Goal: Task Accomplishment & Management: Use online tool/utility

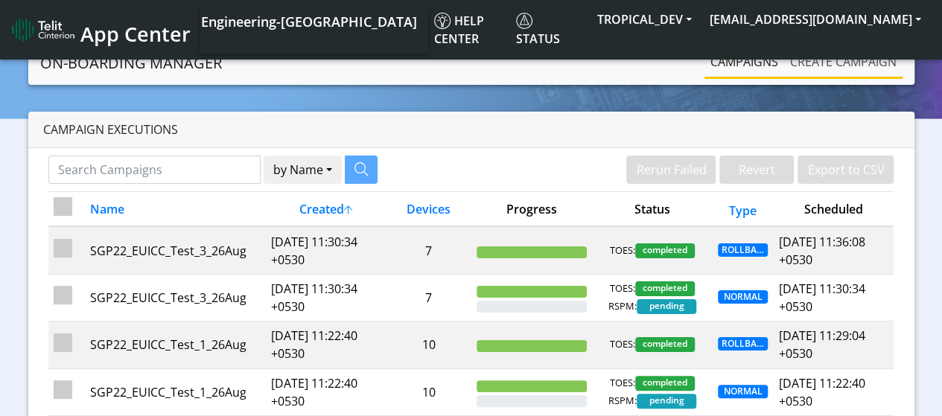
click at [810, 66] on link "Create campaign" at bounding box center [843, 62] width 118 height 30
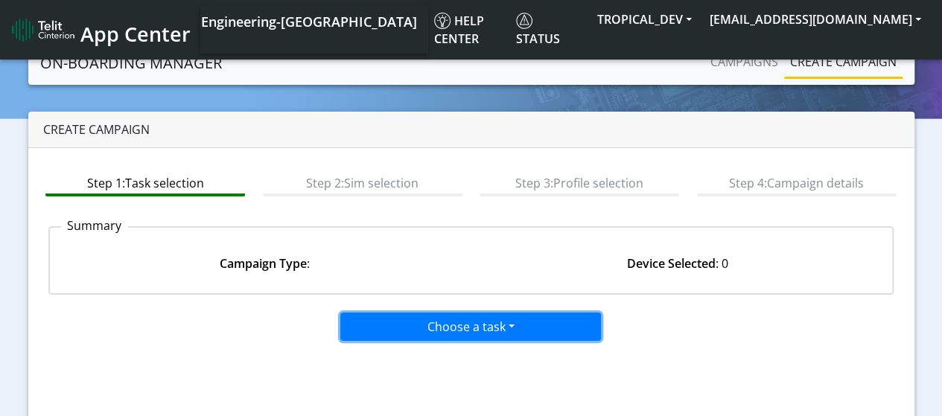
click at [446, 334] on button "Choose a task" at bounding box center [470, 327] width 261 height 28
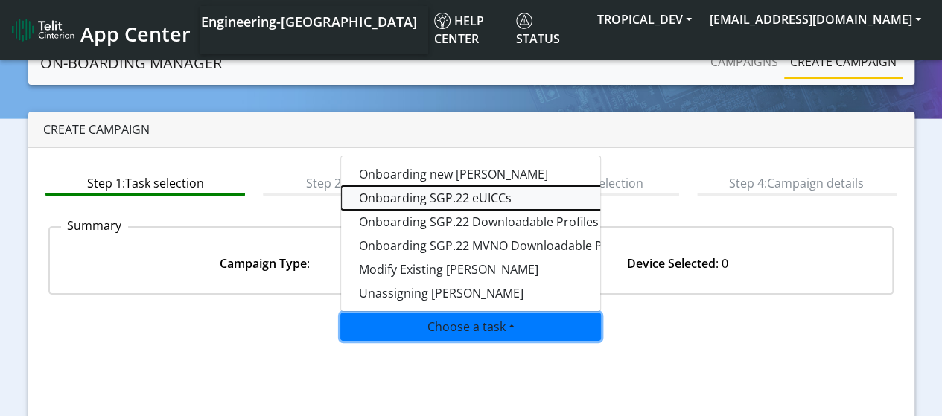
click at [432, 196] on tasksgp22eUICC-dropdown "Onboarding SGP.22 eUICCs" at bounding box center [527, 198] width 372 height 24
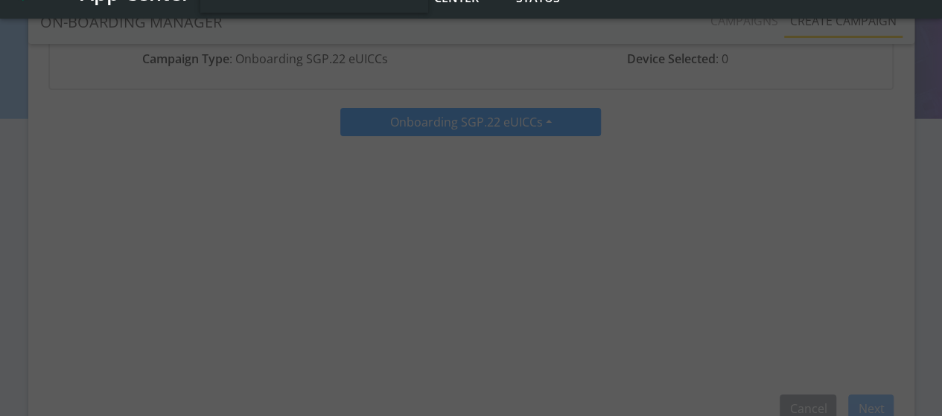
scroll to position [223, 0]
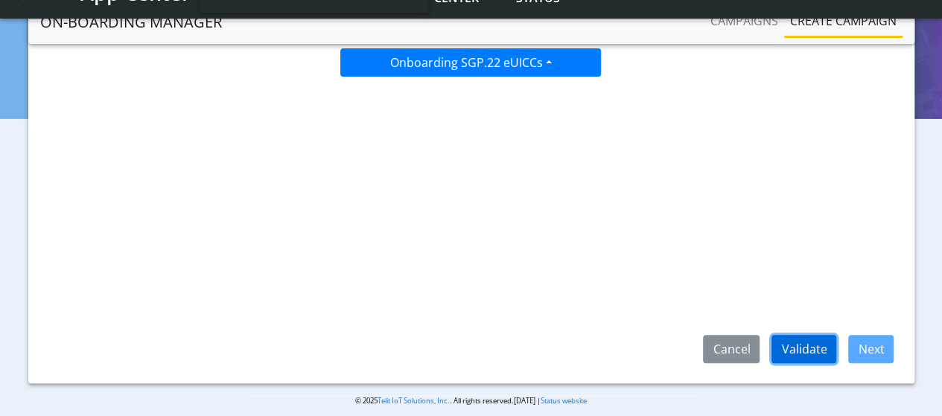
click at [818, 347] on button "Validate" at bounding box center [804, 349] width 65 height 28
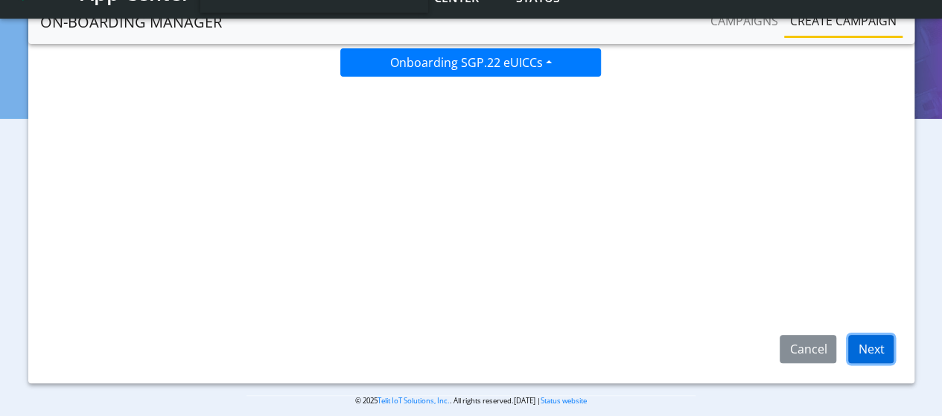
click at [882, 355] on button "Next" at bounding box center [871, 349] width 45 height 28
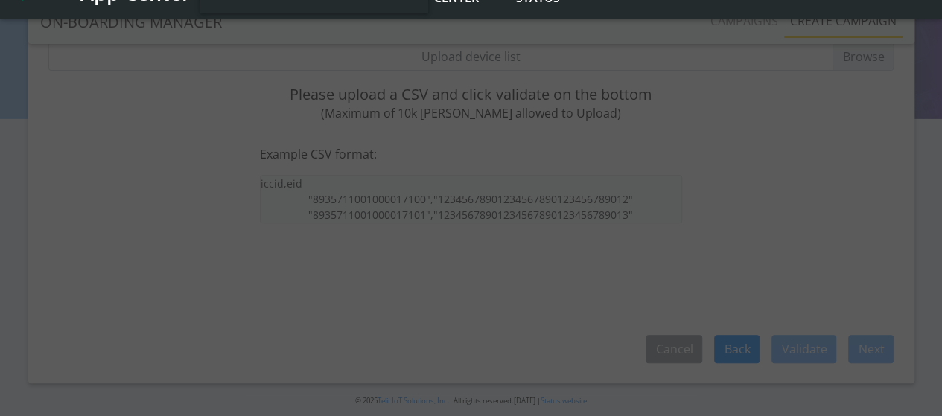
scroll to position [74, 0]
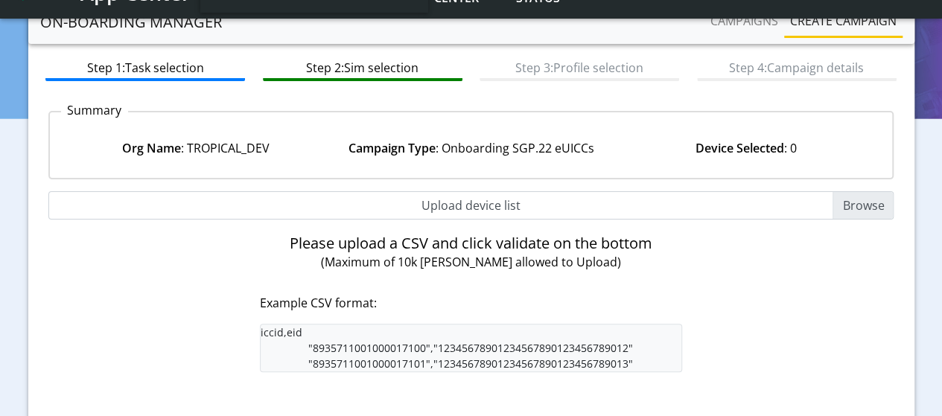
click at [854, 208] on input "Upload device list" at bounding box center [471, 205] width 846 height 28
type input "C:\fakepath\EUICC_assign.csv"
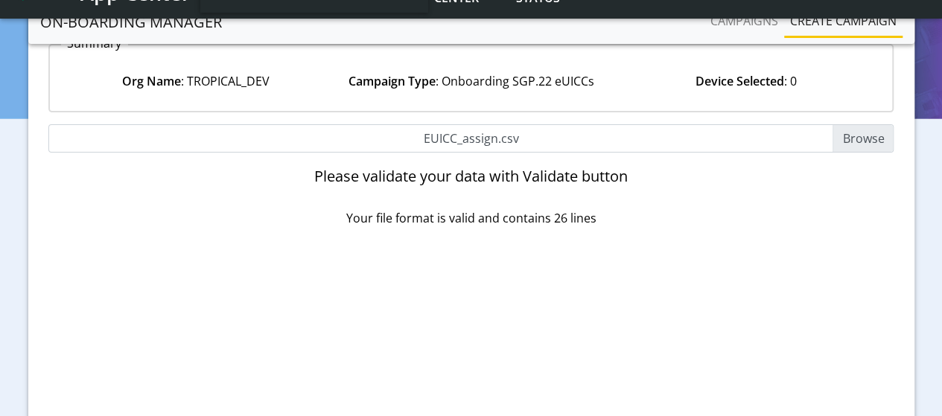
scroll to position [237, 0]
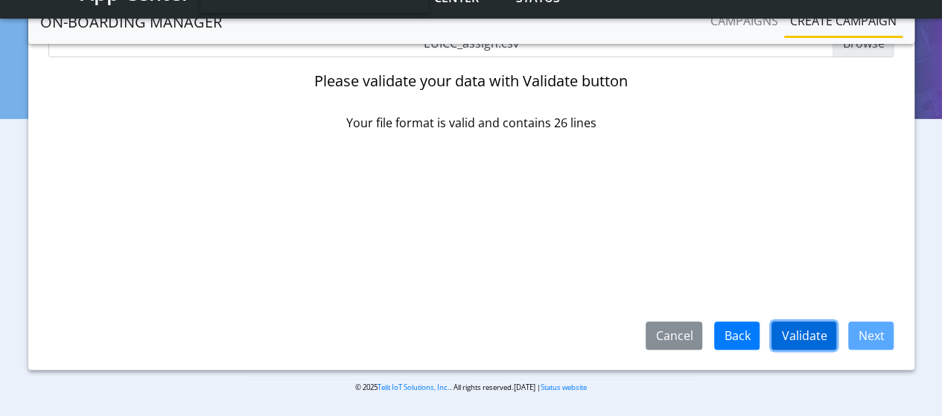
click at [820, 346] on button "Validate" at bounding box center [804, 336] width 65 height 28
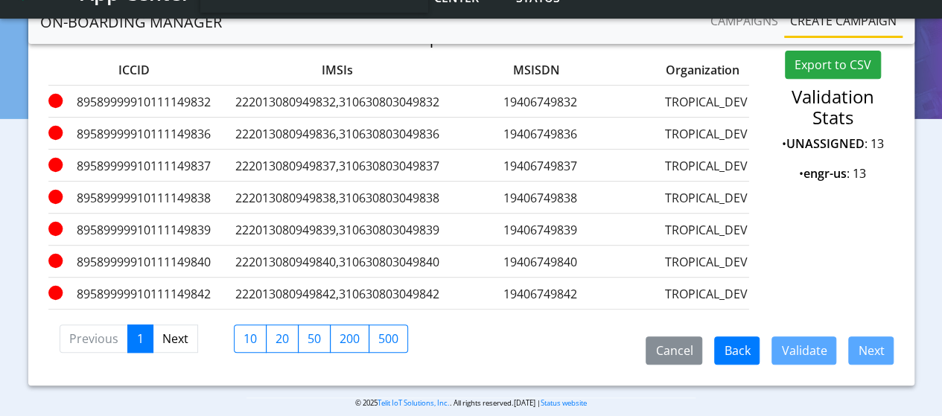
scroll to position [302, 0]
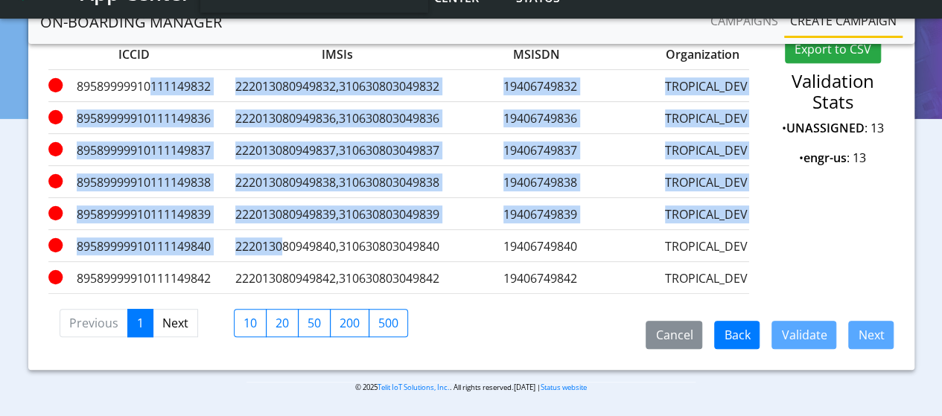
drag, startPoint x: 146, startPoint y: 74, endPoint x: 280, endPoint y: 229, distance: 204.9
click at [280, 229] on div "ICCID IMSIs MSISDN Organization Error Message 89589999910111149832 222013080949…" at bounding box center [398, 166] width 701 height 256
click at [284, 198] on div "89589999910111149839 222013080949839,310630803049839 19406749839 TROPICAL_DEV F…" at bounding box center [398, 214] width 701 height 32
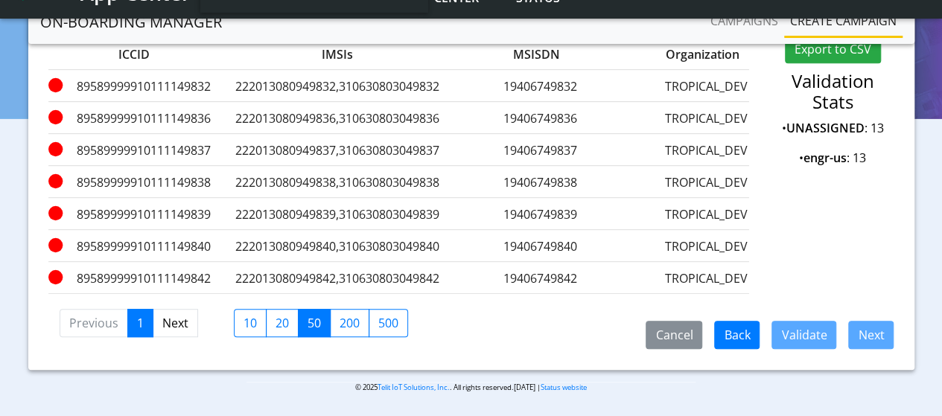
click at [304, 323] on label "50" at bounding box center [314, 323] width 33 height 28
click at [308, 323] on input "50" at bounding box center [313, 319] width 10 height 10
checkbox input "true"
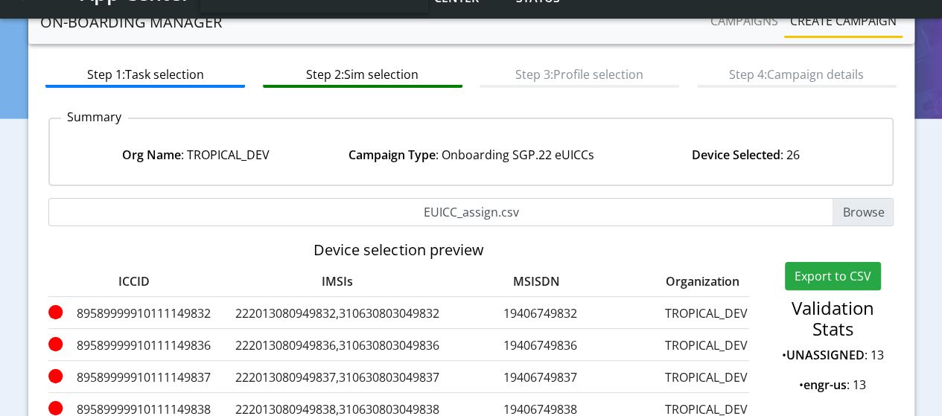
scroll to position [153, 0]
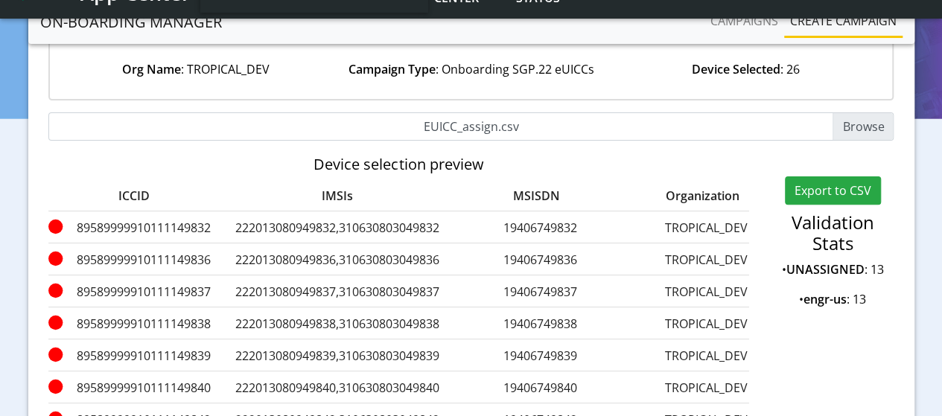
click at [856, 126] on input "EUICC_assign.csv" at bounding box center [471, 126] width 846 height 28
type input "C:\fakepath\EUICC_assign.csv"
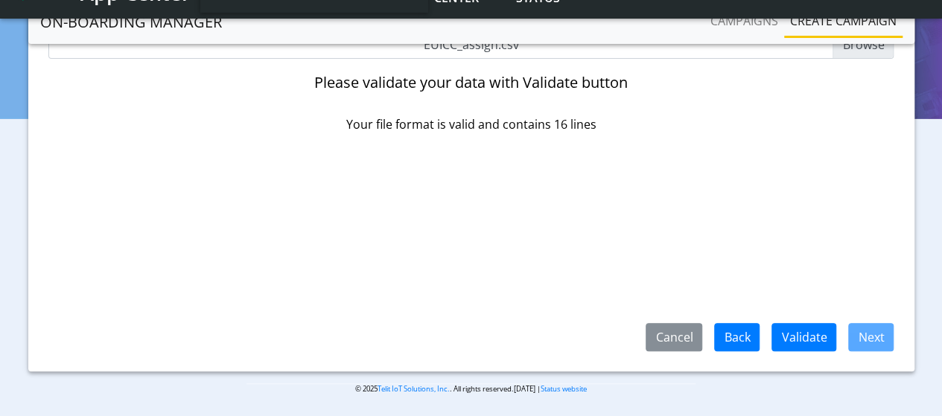
scroll to position [237, 0]
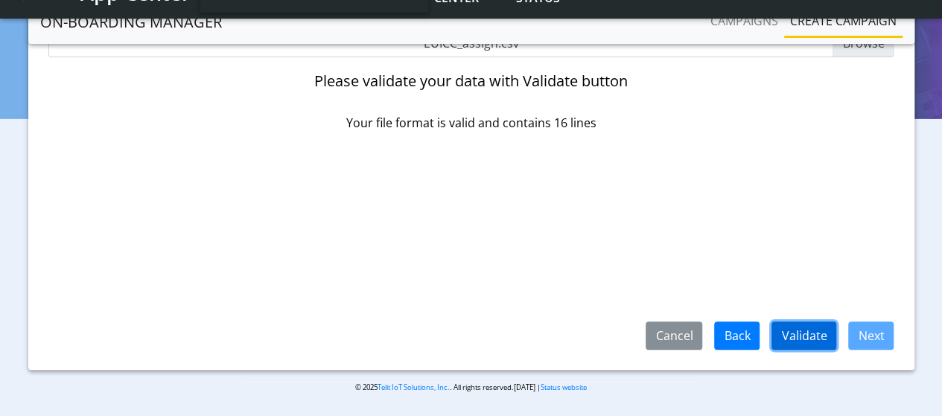
click at [803, 330] on button "Validate" at bounding box center [804, 336] width 65 height 28
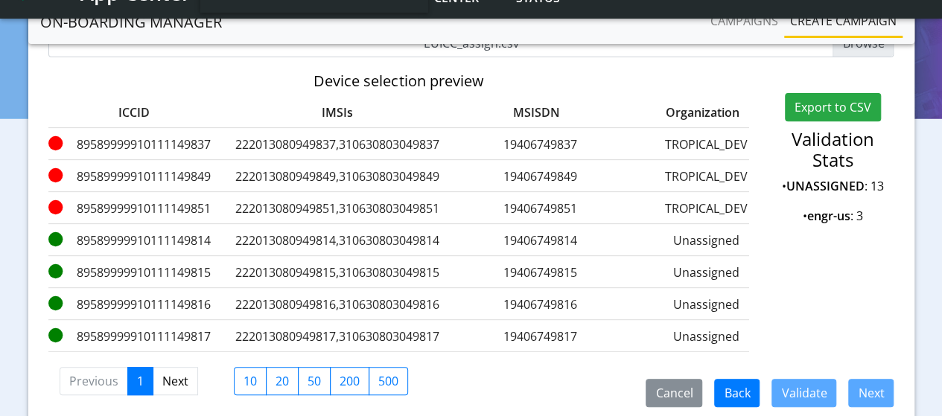
scroll to position [13, 0]
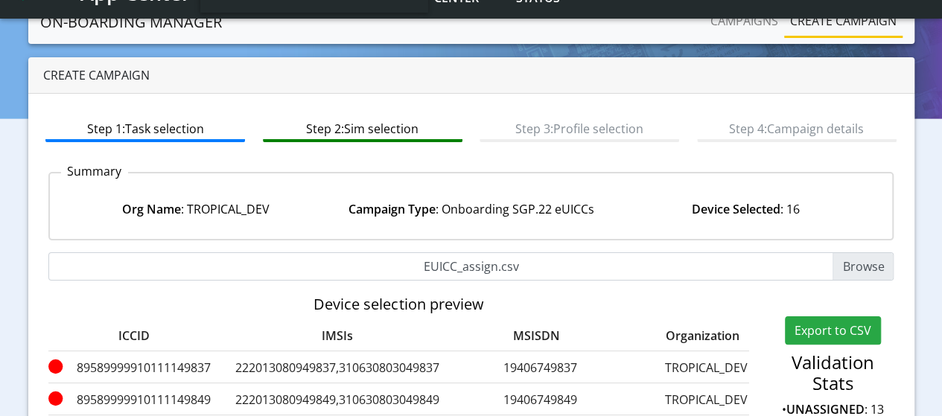
click at [854, 262] on input "EUICC_assign.csv" at bounding box center [471, 267] width 846 height 28
type input "C:\fakepath\EUICC_assign.csv"
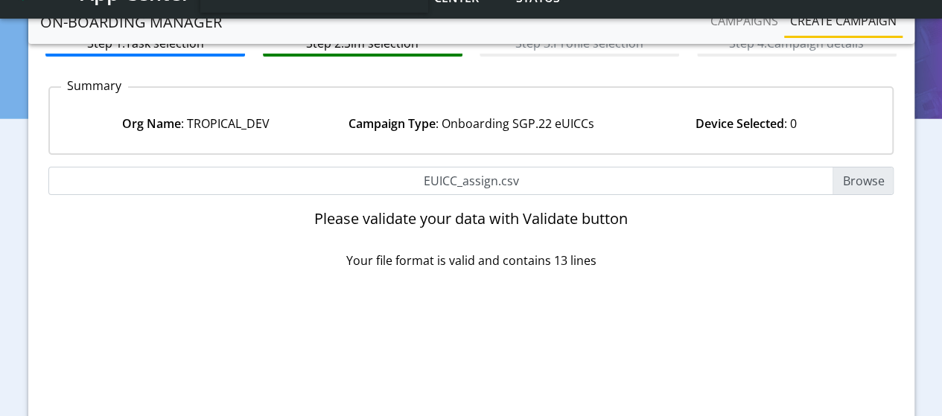
scroll to position [237, 0]
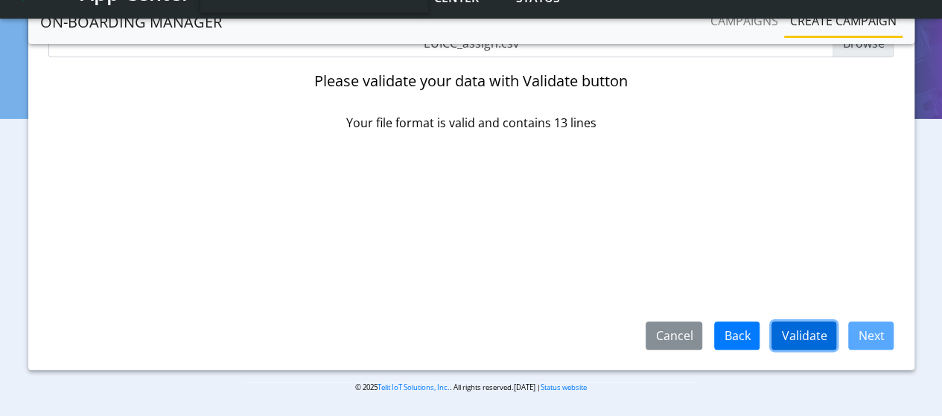
click at [805, 333] on button "Validate" at bounding box center [804, 336] width 65 height 28
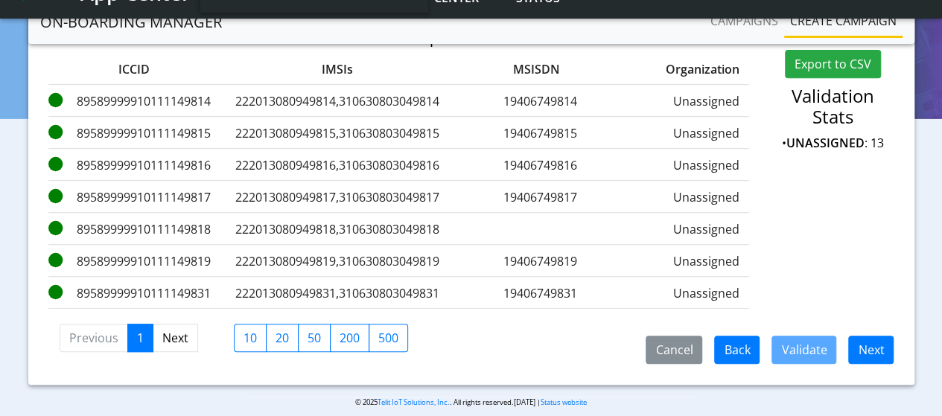
scroll to position [302, 0]
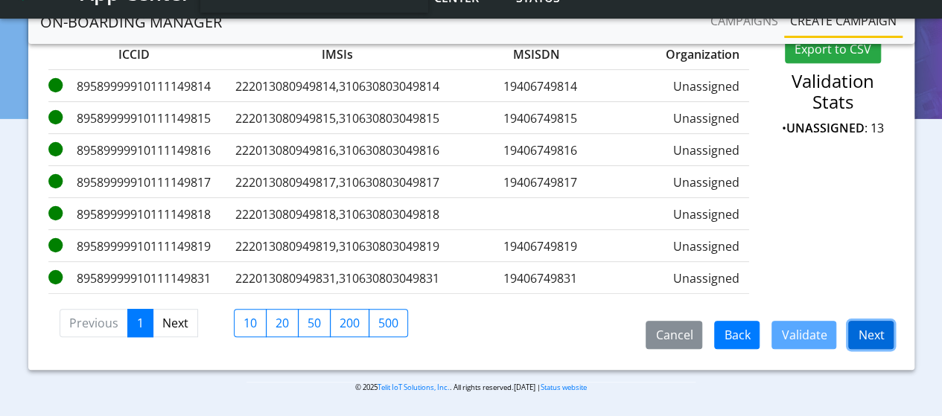
click at [866, 334] on button "Next" at bounding box center [871, 335] width 45 height 28
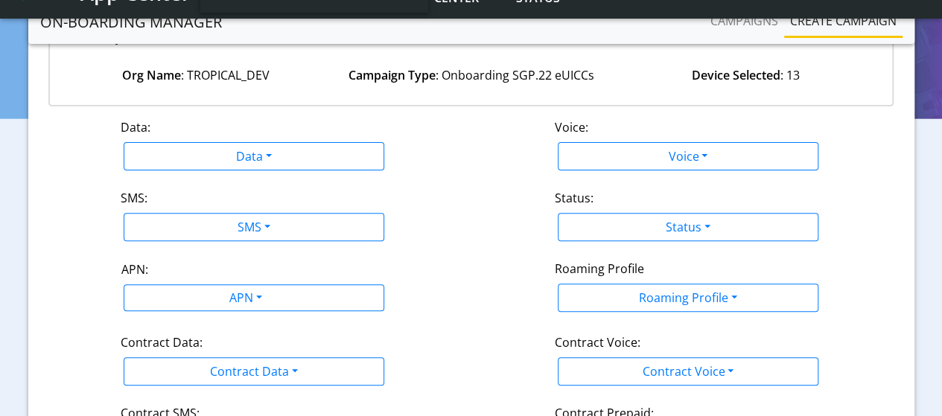
scroll to position [112, 0]
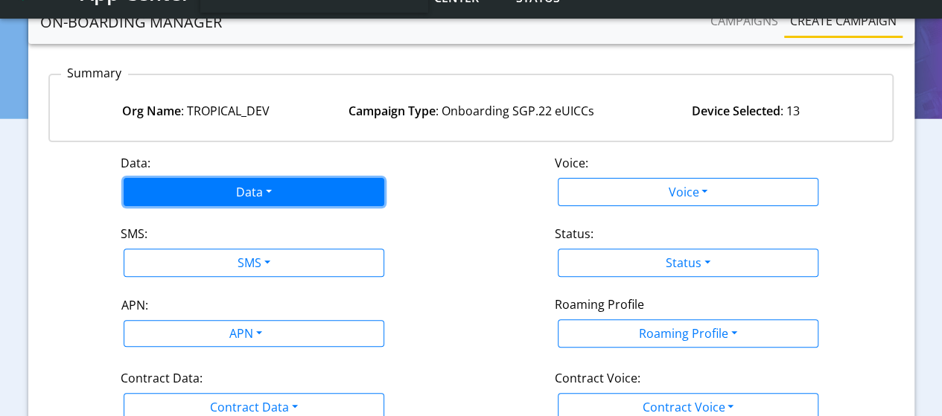
click at [228, 190] on button "Data" at bounding box center [254, 192] width 261 height 28
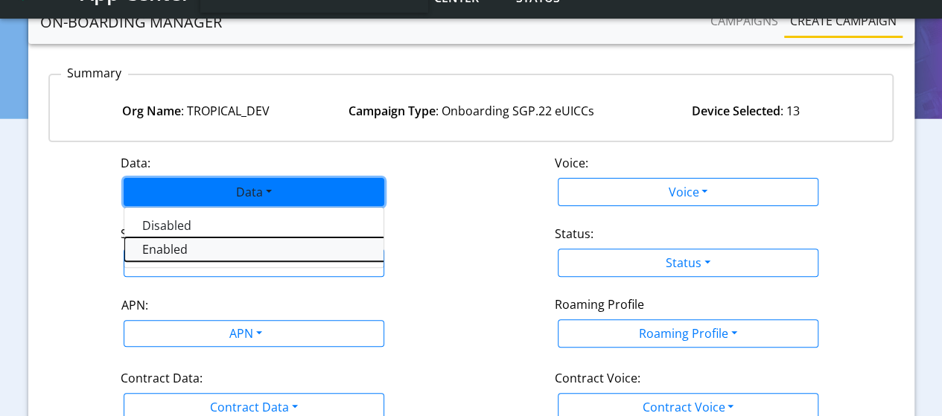
click at [183, 247] on button "Enabled" at bounding box center [310, 250] width 372 height 24
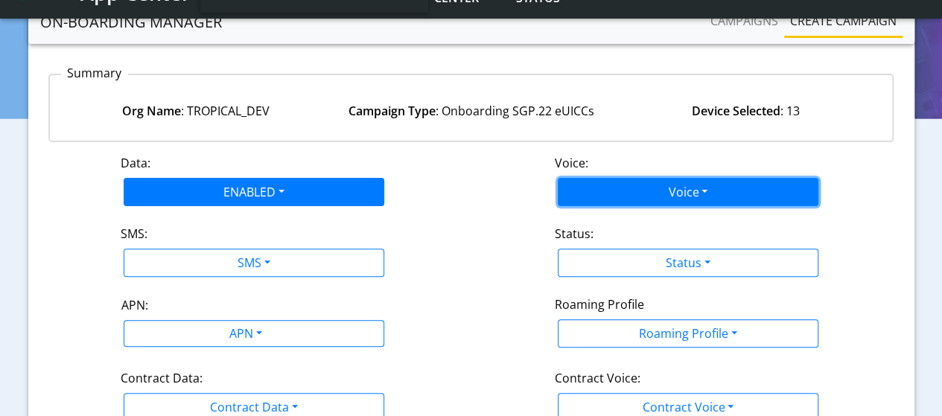
click at [630, 190] on button "Voice" at bounding box center [688, 192] width 261 height 28
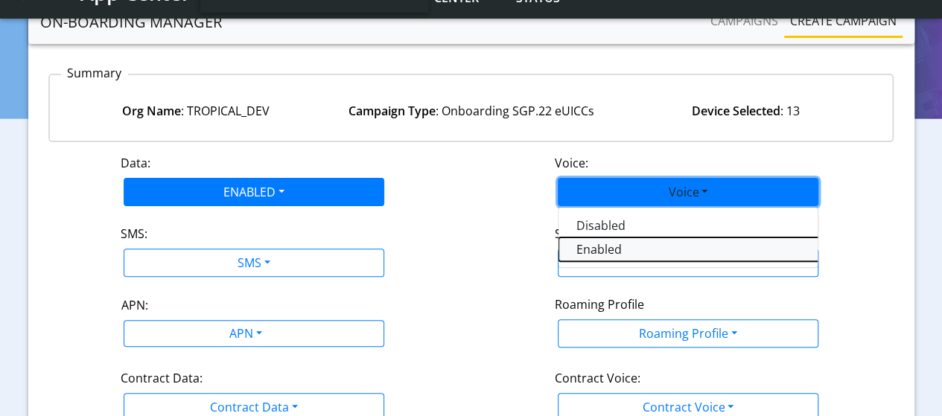
click at [592, 247] on button "Enabled" at bounding box center [745, 250] width 372 height 24
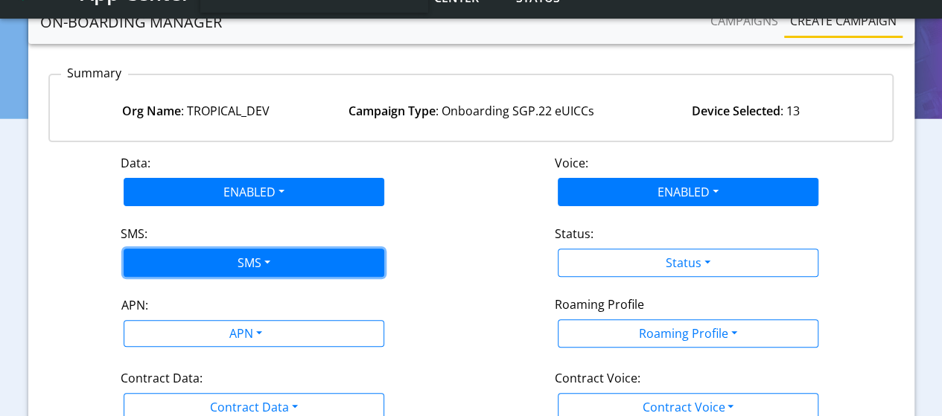
click at [264, 266] on button "SMS" at bounding box center [254, 263] width 261 height 28
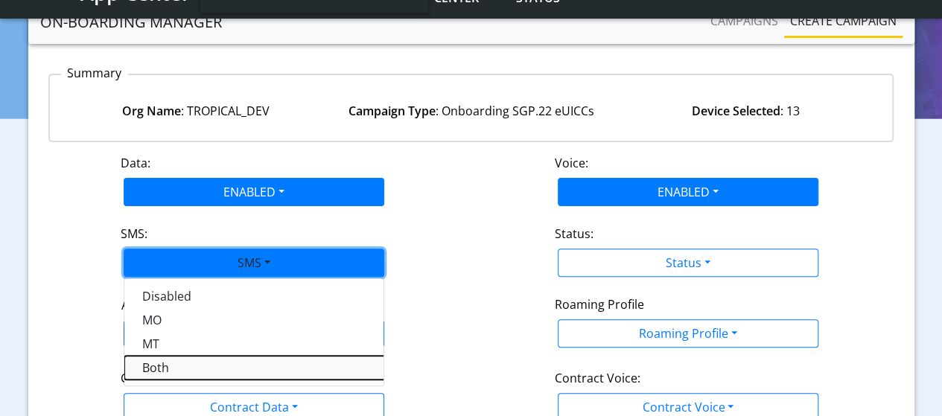
click at [158, 370] on button "Both" at bounding box center [310, 368] width 372 height 24
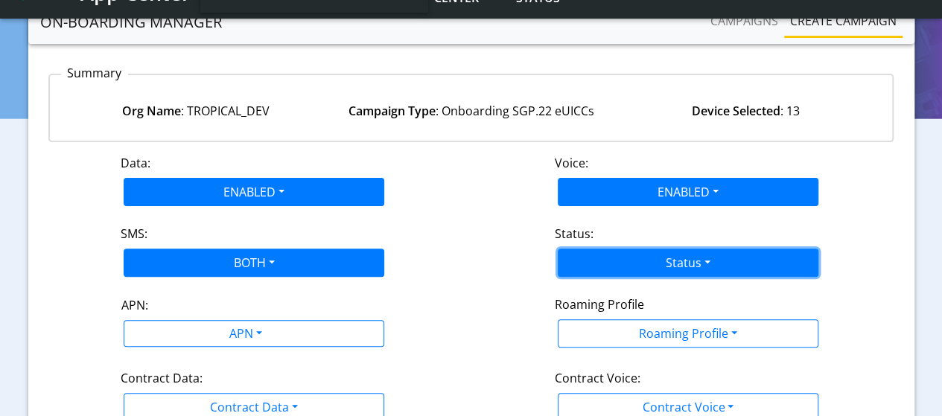
click at [684, 269] on button "Status" at bounding box center [688, 263] width 261 height 28
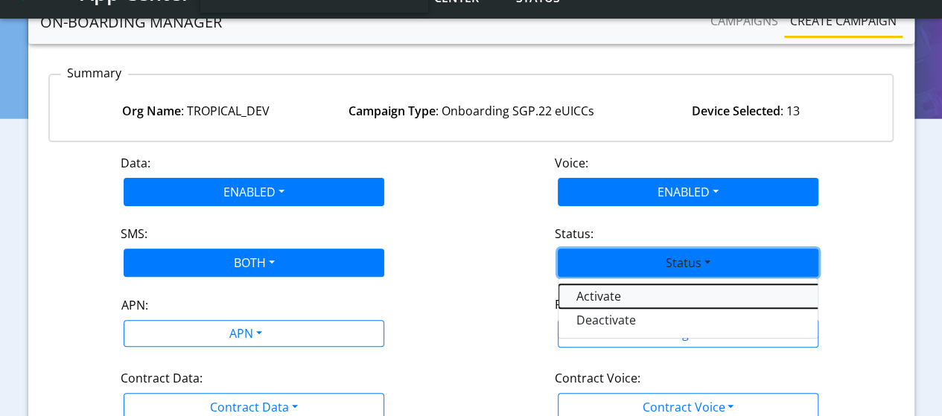
click at [637, 293] on button "Activate" at bounding box center [745, 297] width 372 height 24
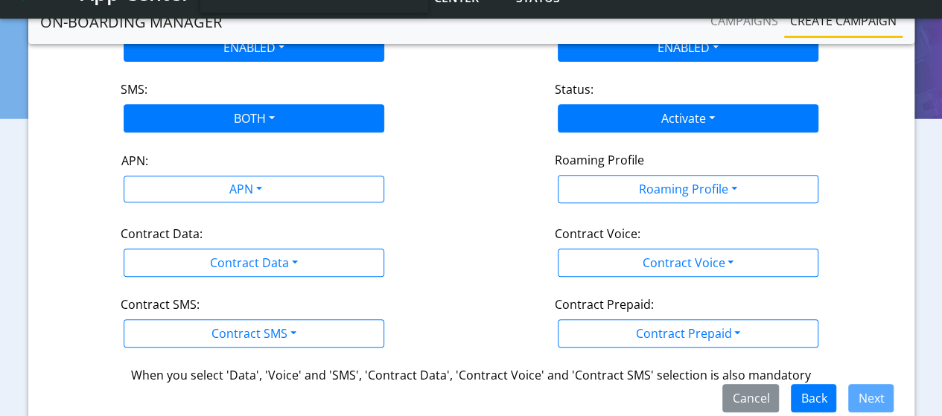
scroll to position [261, 0]
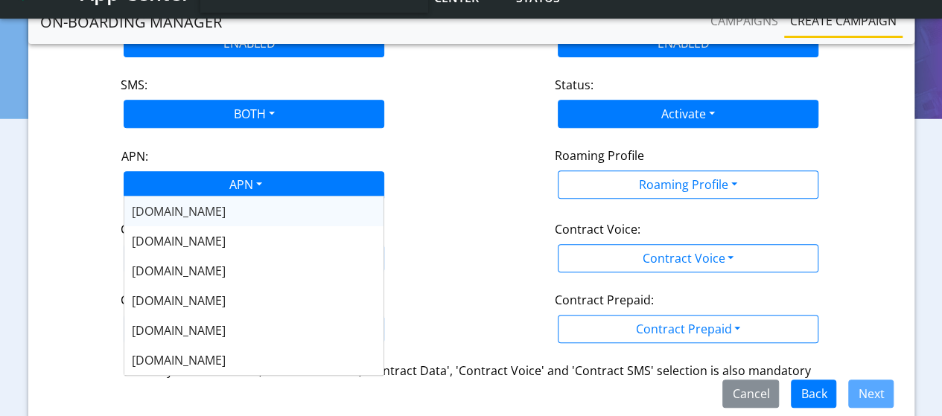
click at [256, 187] on div "APN" at bounding box center [244, 186] width 275 height 29
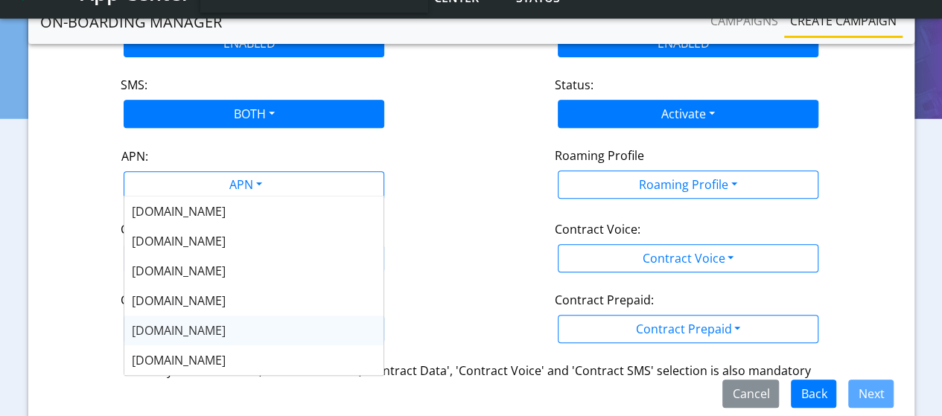
click at [165, 326] on span "[DOMAIN_NAME]" at bounding box center [179, 331] width 94 height 16
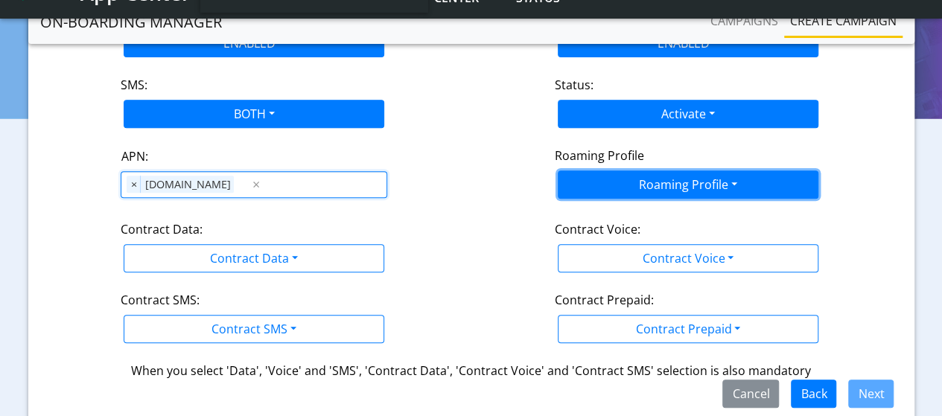
click at [691, 182] on button "Roaming Profile" at bounding box center [688, 185] width 261 height 28
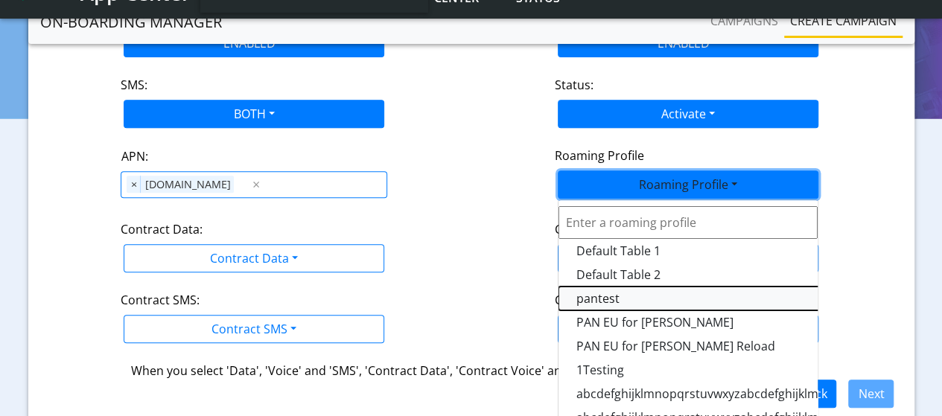
click at [599, 293] on Profile-dropdown "pantest" at bounding box center [745, 299] width 372 height 24
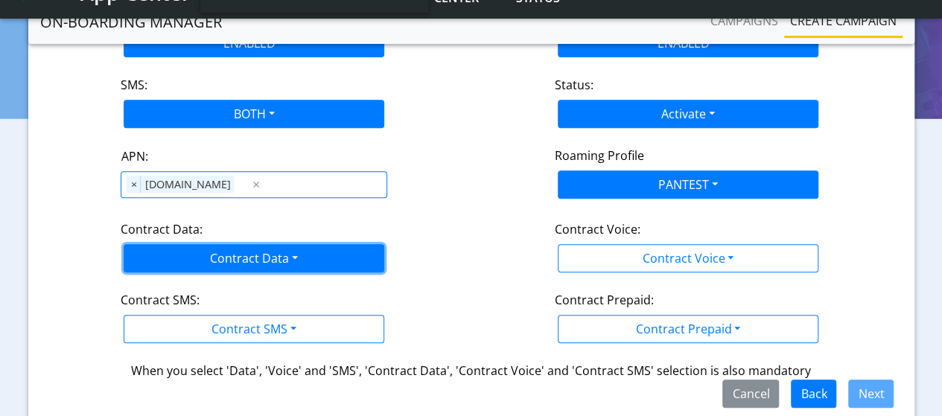
click at [229, 260] on button "Contract Data" at bounding box center [254, 258] width 261 height 28
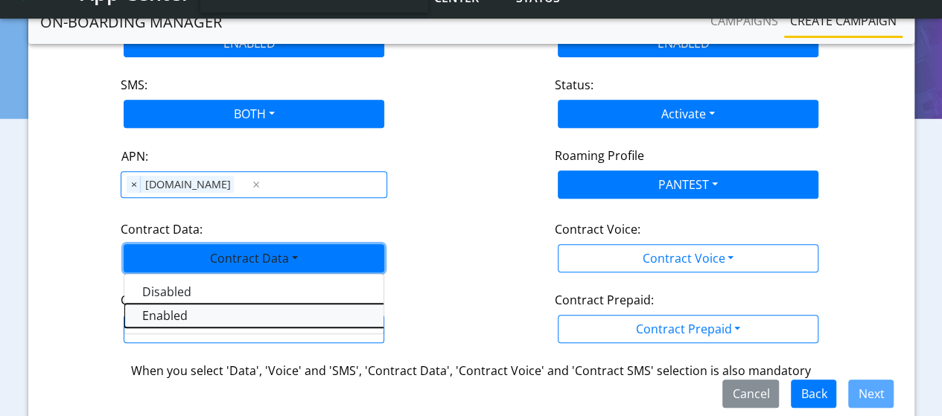
click at [169, 317] on Dataenabled-dropdown "Enabled" at bounding box center [310, 316] width 372 height 24
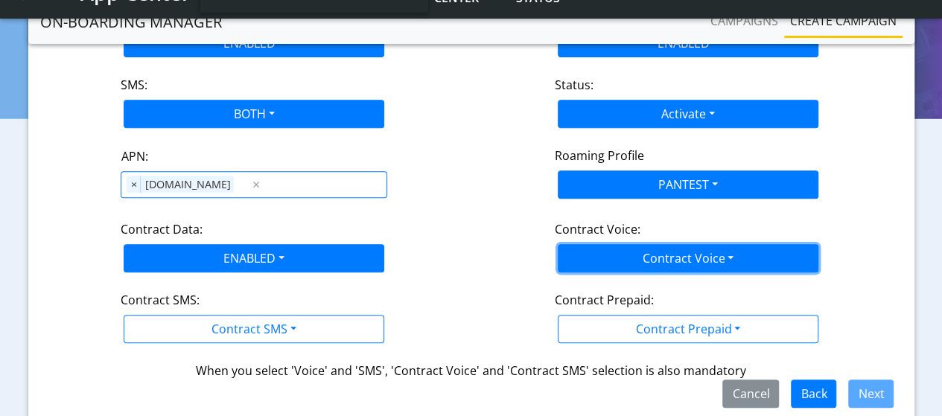
click at [644, 250] on button "Contract Voice" at bounding box center [688, 258] width 261 height 28
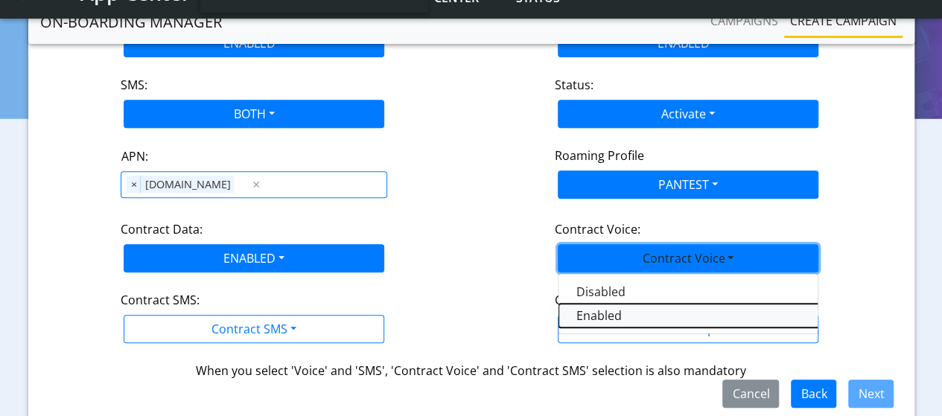
click at [594, 309] on Voiceenabled-dropdown "Enabled" at bounding box center [745, 316] width 372 height 24
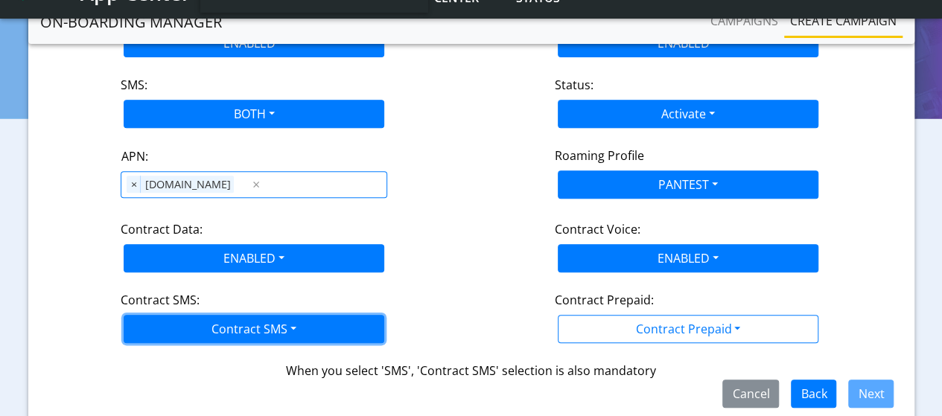
click at [247, 323] on button "Contract SMS" at bounding box center [254, 329] width 261 height 28
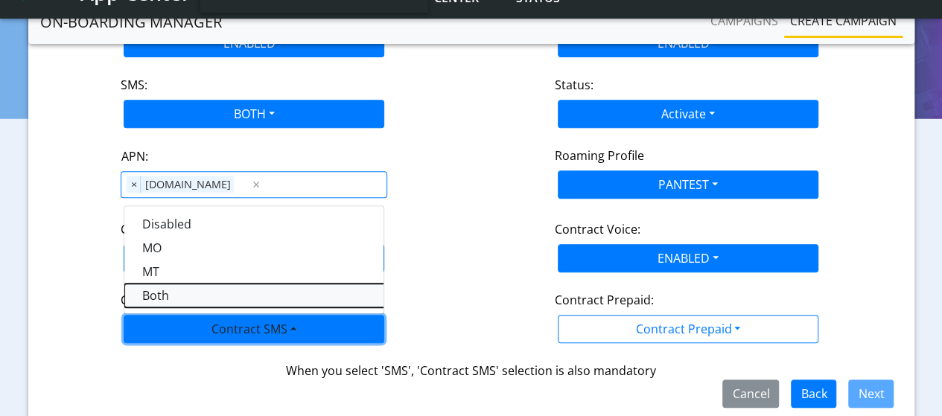
click at [159, 292] on SMSboth-dropdown "Both" at bounding box center [310, 296] width 372 height 24
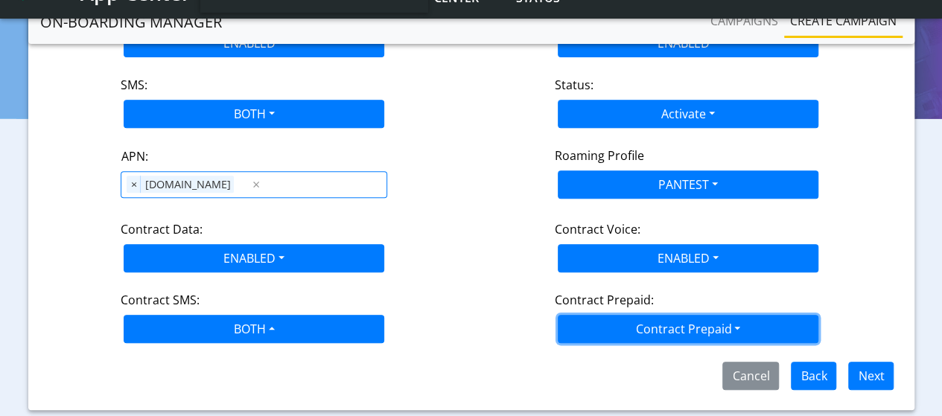
click at [656, 326] on button "Contract Prepaid" at bounding box center [688, 329] width 261 height 28
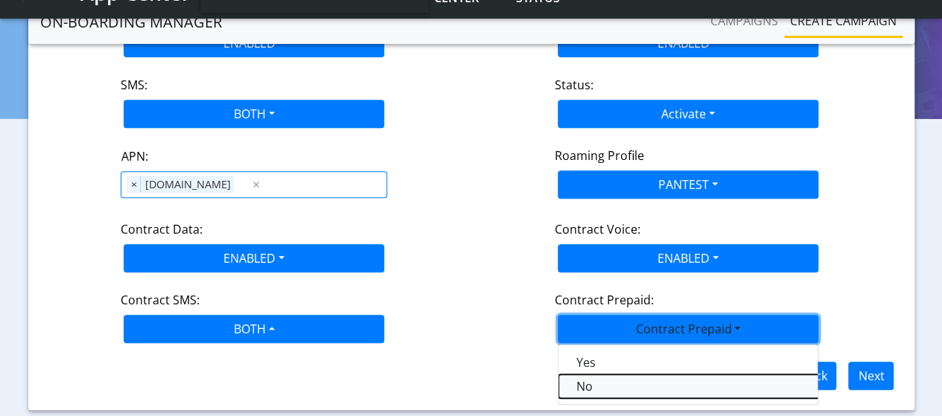
drag, startPoint x: 602, startPoint y: 381, endPoint x: 679, endPoint y: 379, distance: 76.7
click at [600, 381] on Prepaidnotprepaid-dropdown "No" at bounding box center [745, 387] width 372 height 24
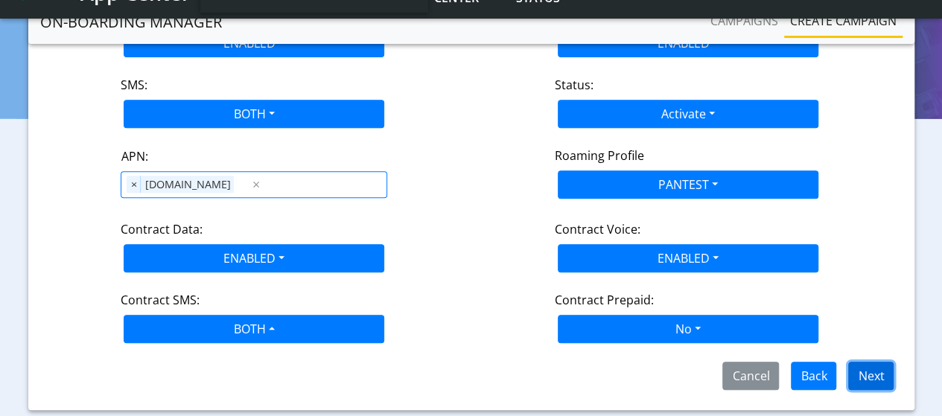
click at [873, 371] on button "Next" at bounding box center [871, 376] width 45 height 28
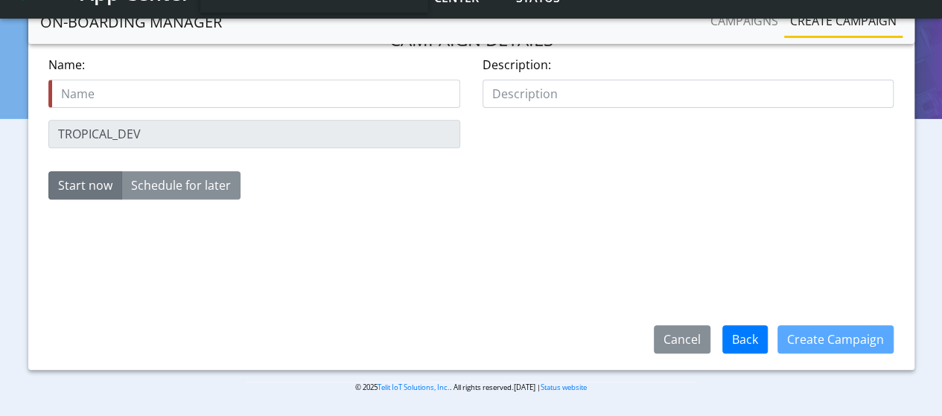
click at [203, 101] on input "text" at bounding box center [254, 94] width 412 height 28
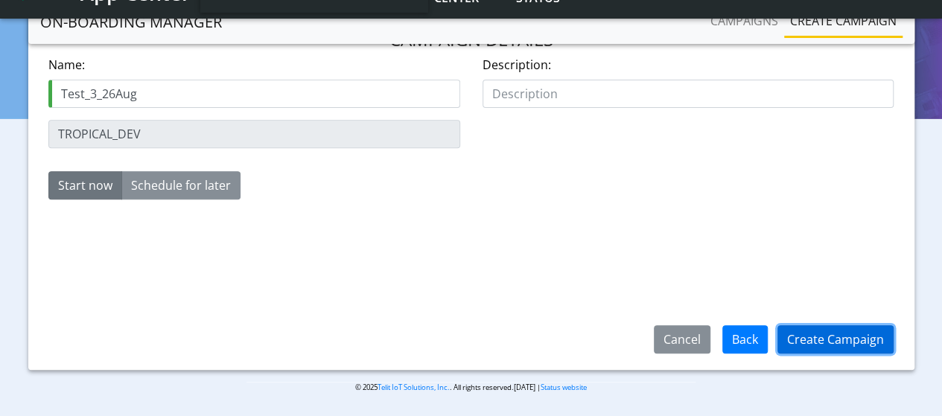
click at [870, 342] on button "Create Campaign" at bounding box center [836, 340] width 116 height 28
click at [830, 343] on button "Create Campaign" at bounding box center [836, 340] width 116 height 28
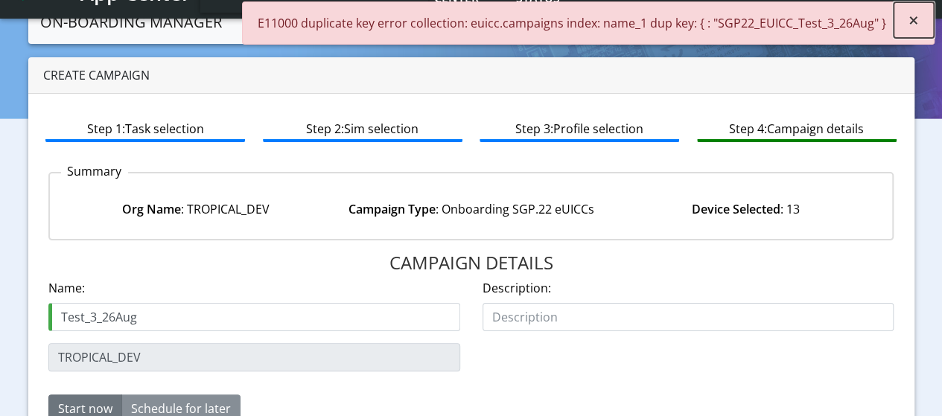
click at [906, 17] on button "×" at bounding box center [914, 20] width 40 height 36
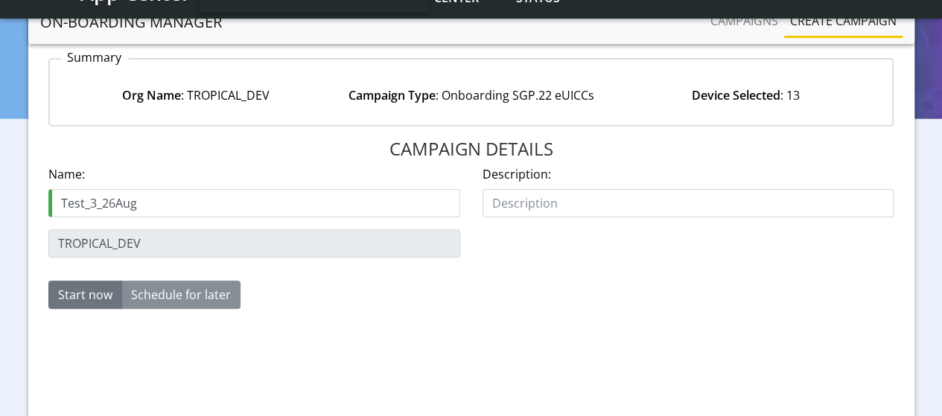
scroll to position [237, 0]
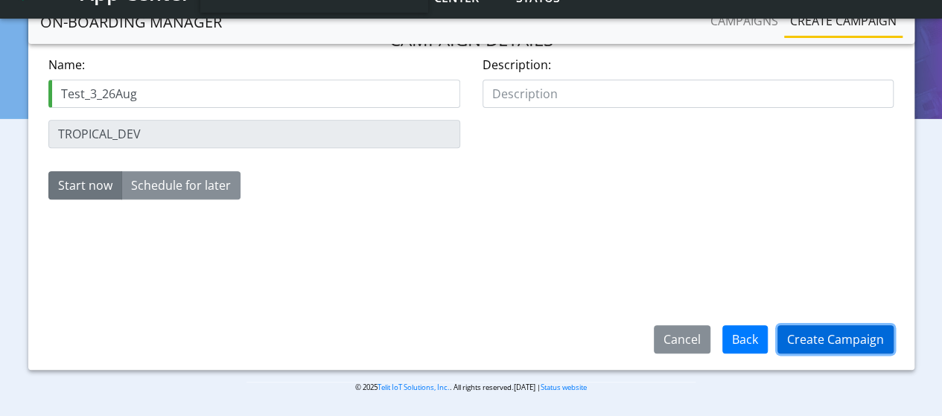
click at [846, 342] on button "Create Campaign" at bounding box center [836, 340] width 116 height 28
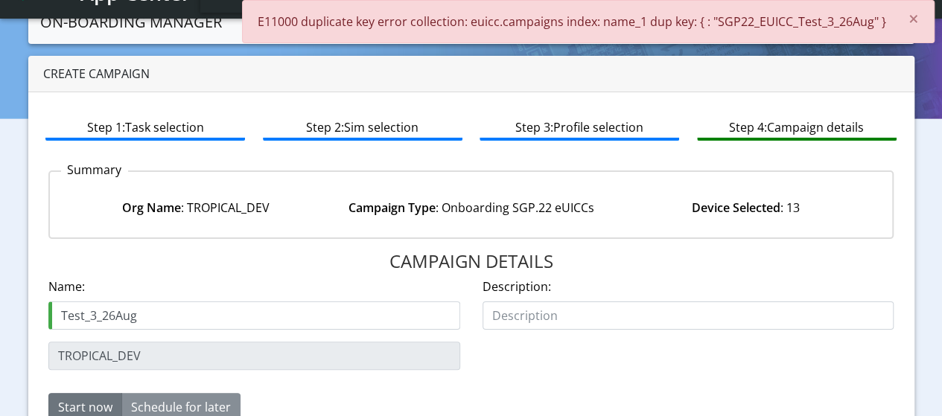
scroll to position [13, 0]
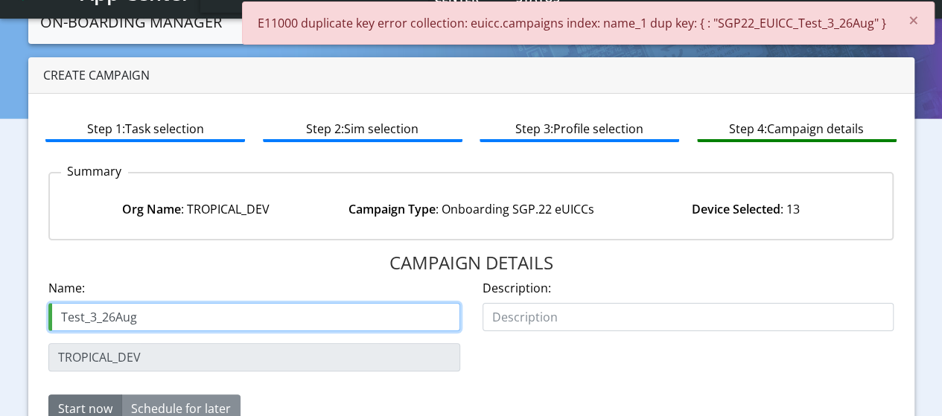
click at [148, 318] on input "Test_3_26Aug" at bounding box center [254, 317] width 412 height 28
click at [94, 320] on input "Test_3_26Aug" at bounding box center [254, 317] width 412 height 28
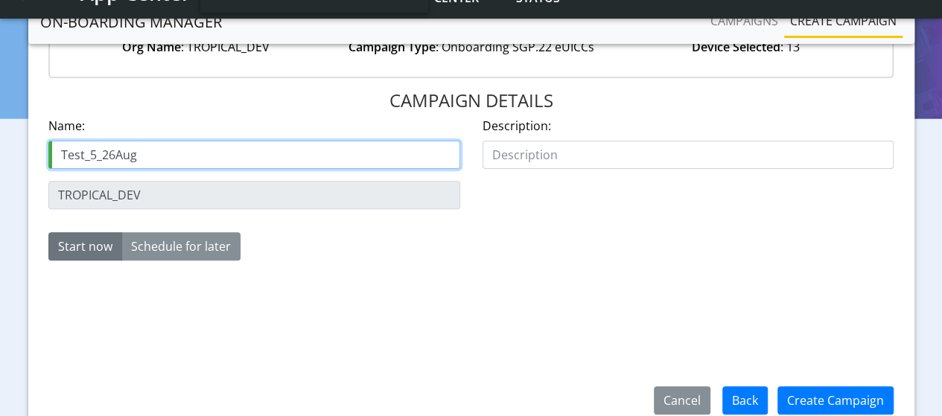
scroll to position [237, 0]
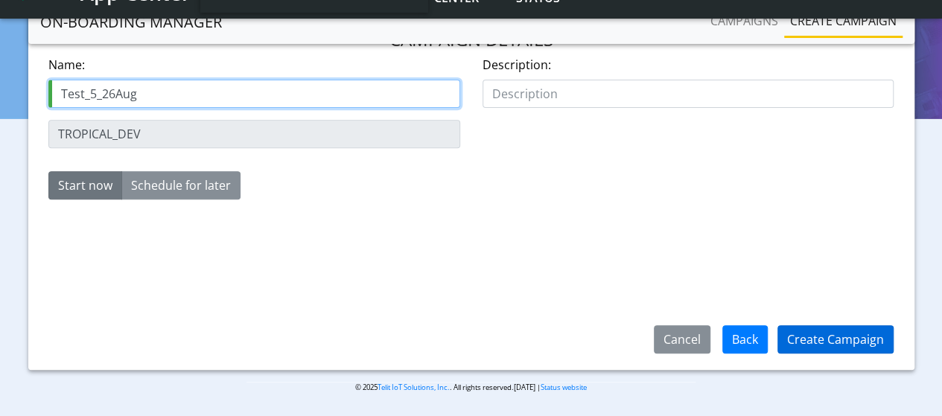
type input "Test_5_26Aug"
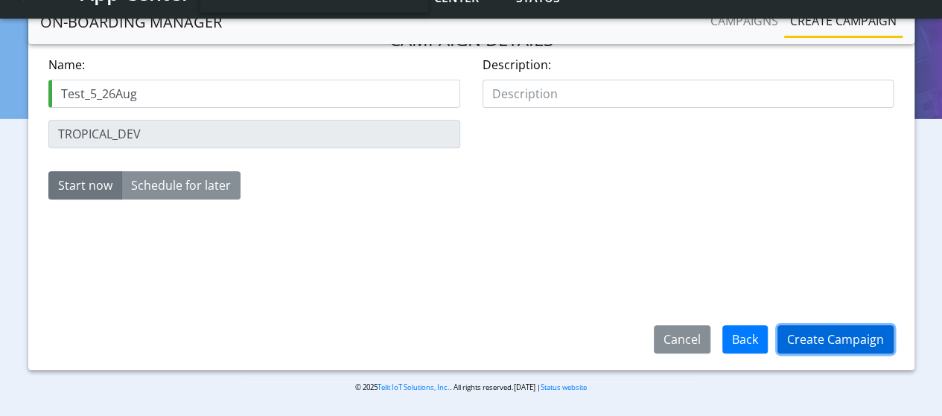
click at [854, 335] on button "Create Campaign" at bounding box center [836, 340] width 116 height 28
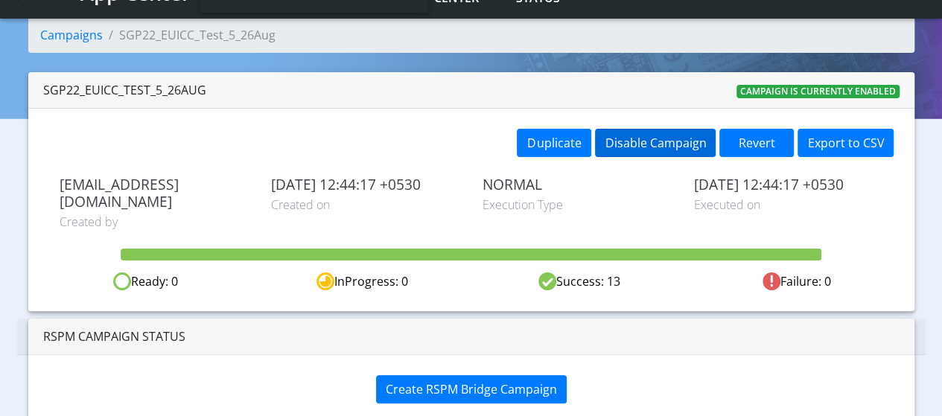
scroll to position [54, 0]
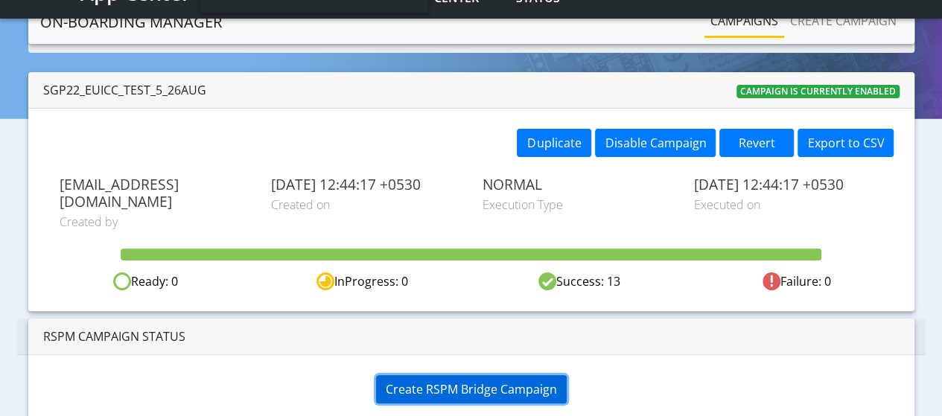
click at [460, 381] on span "Create RSPM Bridge Campaign" at bounding box center [471, 389] width 171 height 16
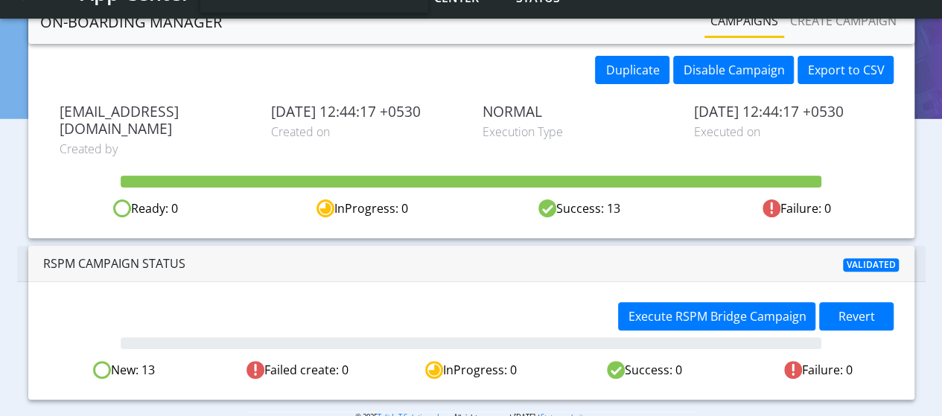
scroll to position [137, 0]
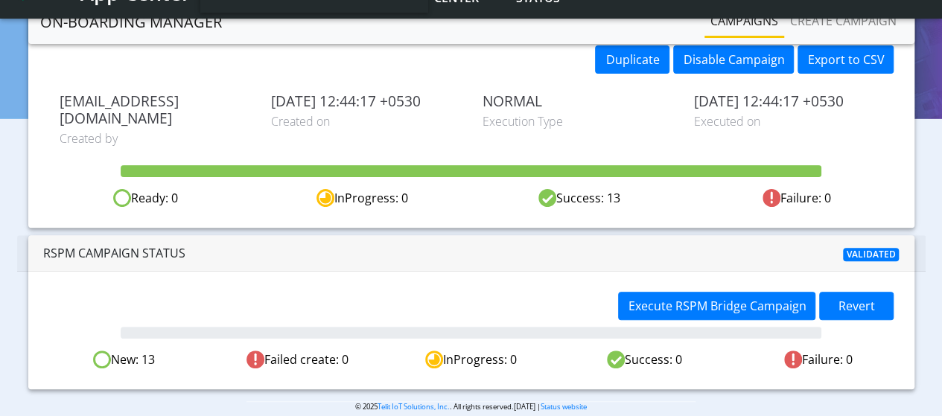
drag, startPoint x: 115, startPoint y: 339, endPoint x: 901, endPoint y: 346, distance: 786.7
click at [901, 351] on div "New: 13 Failed create: 0 InProgress: 0 Success: 0 Failure: 0" at bounding box center [471, 360] width 869 height 19
click at [901, 351] on div "Failure: 0" at bounding box center [819, 360] width 174 height 19
drag, startPoint x: 115, startPoint y: 342, endPoint x: 161, endPoint y: 337, distance: 45.7
click at [161, 351] on div "New: 13" at bounding box center [124, 360] width 174 height 19
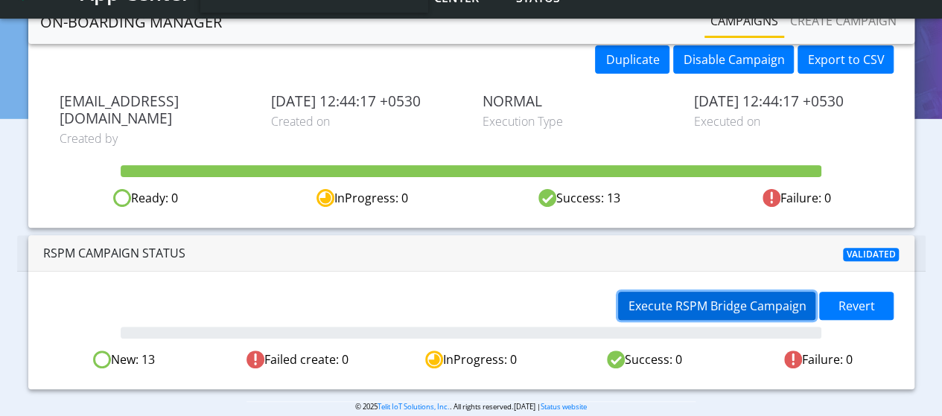
click at [712, 298] on span "Execute RSPM Bridge Campaign" at bounding box center [717, 306] width 178 height 16
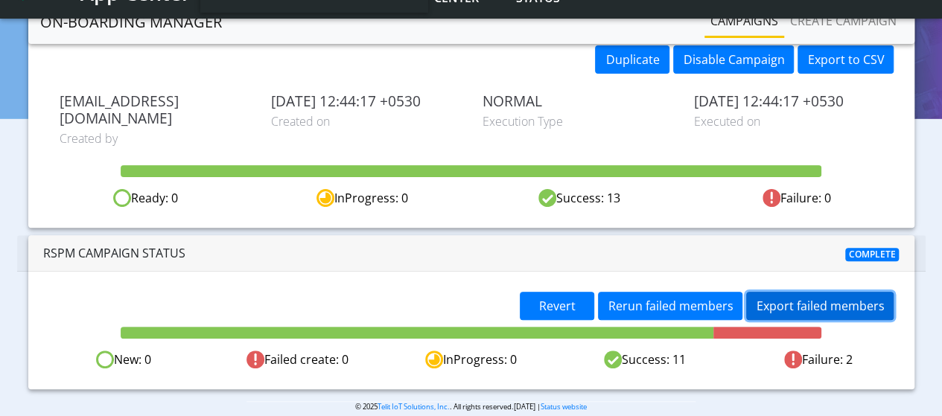
click at [790, 292] on button "Export failed members" at bounding box center [820, 306] width 148 height 28
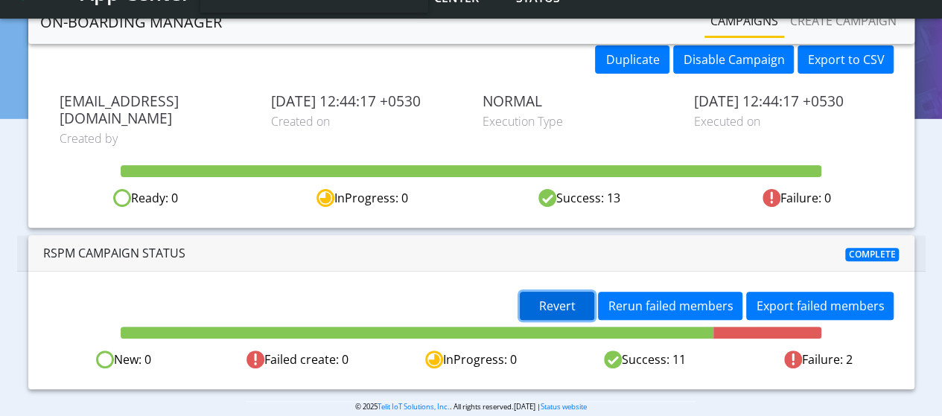
click at [566, 298] on span "Revert" at bounding box center [557, 306] width 37 height 16
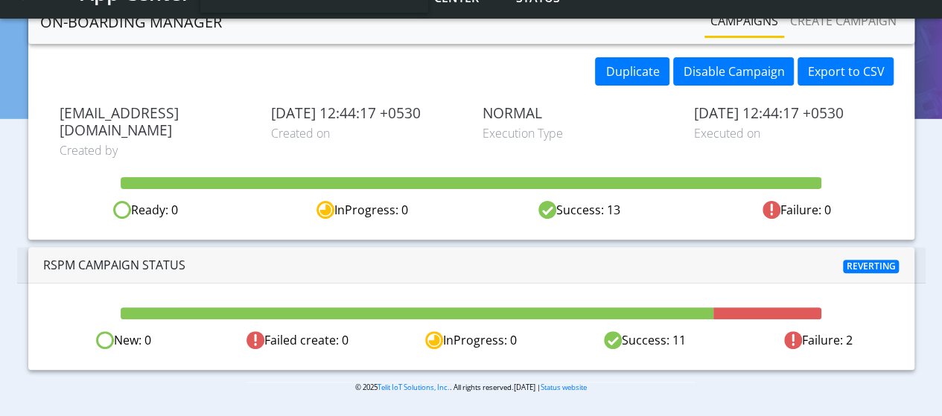
scroll to position [107, 0]
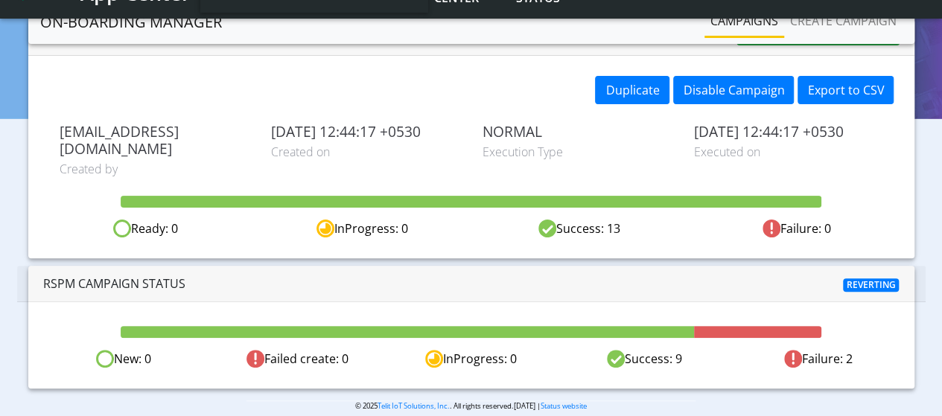
drag, startPoint x: 122, startPoint y: 340, endPoint x: 899, endPoint y: 349, distance: 777.1
click at [877, 355] on div "New: 0 Failed create: 0 InProgress: 0 Success: 9 Failure: 2" at bounding box center [471, 345] width 887 height 86
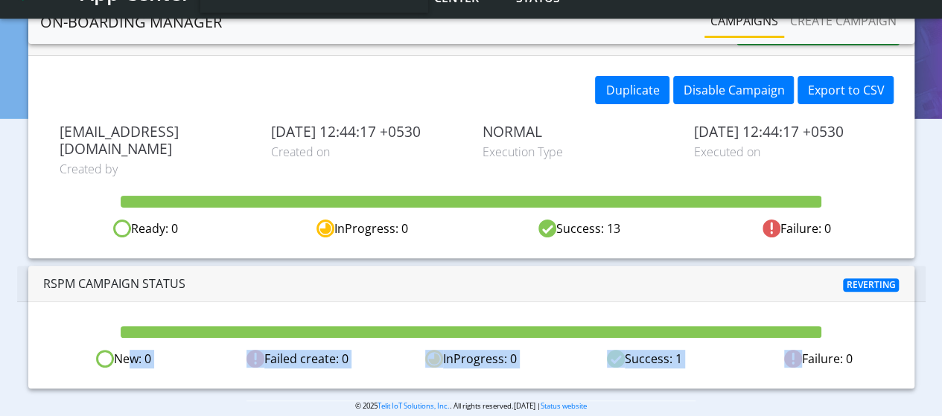
scroll to position [89, 0]
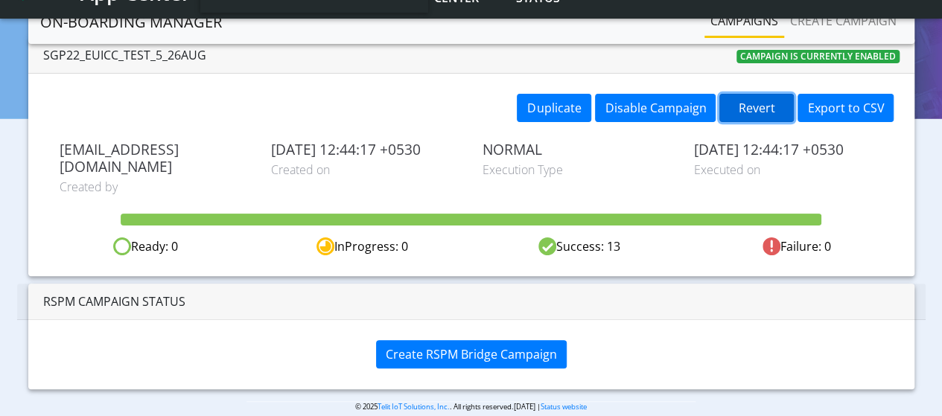
click at [763, 107] on button "Revert" at bounding box center [757, 108] width 74 height 28
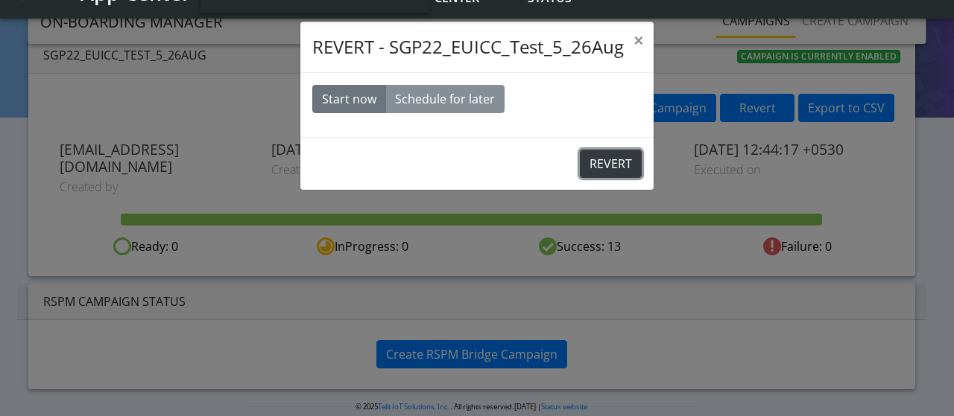
click at [605, 163] on button "REVERT" at bounding box center [611, 164] width 62 height 28
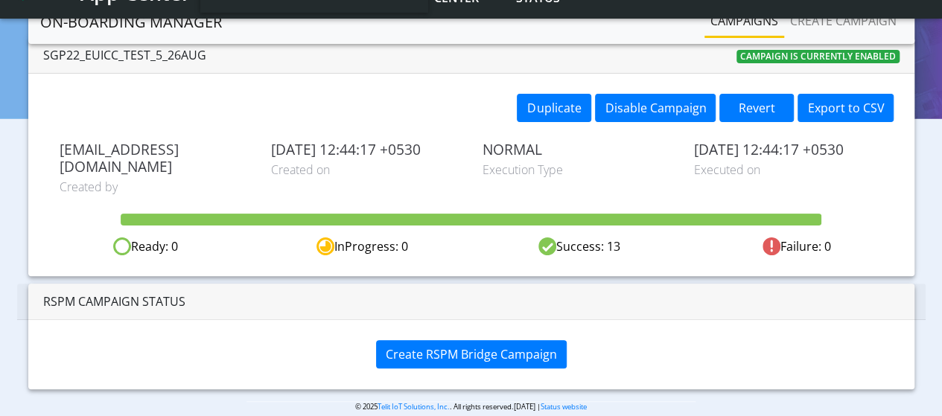
click at [744, 15] on link "Campaigns" at bounding box center [745, 21] width 80 height 30
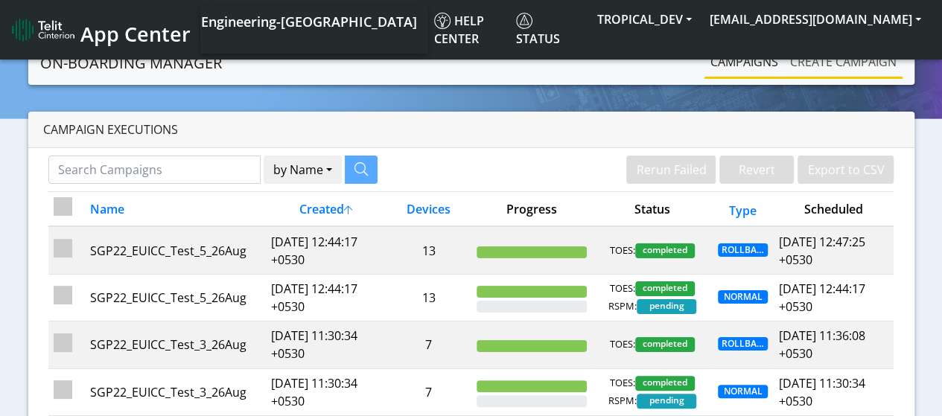
click at [866, 65] on link "Create campaign" at bounding box center [843, 62] width 118 height 30
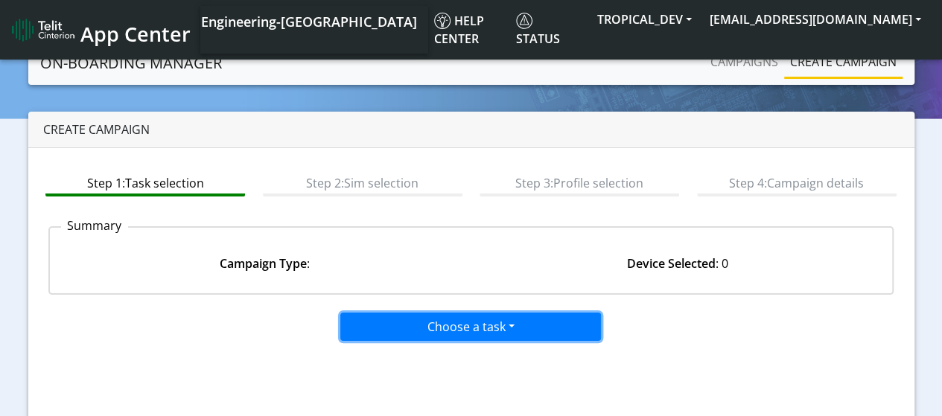
click at [461, 330] on button "Choose a task" at bounding box center [470, 327] width 261 height 28
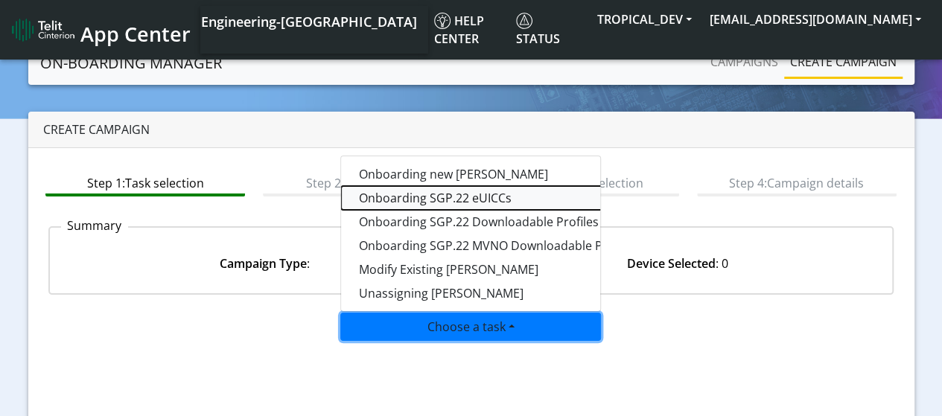
click at [444, 193] on tasksgp22eUICC-dropdown "Onboarding SGP.22 eUICCs" at bounding box center [527, 198] width 372 height 24
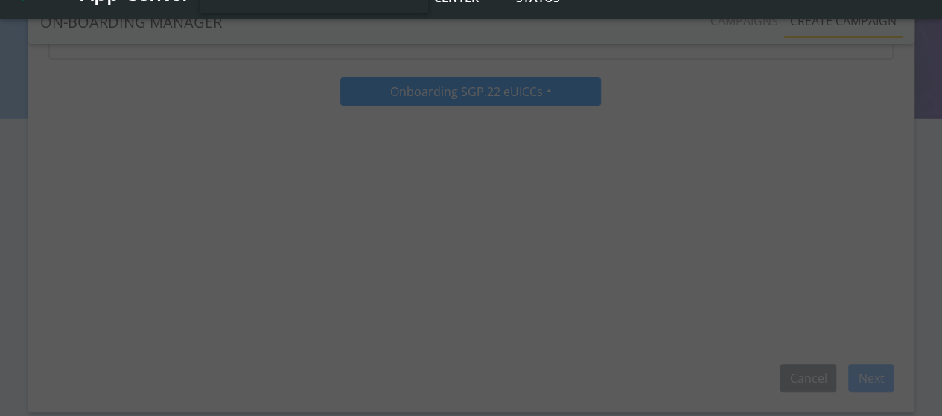
scroll to position [237, 0]
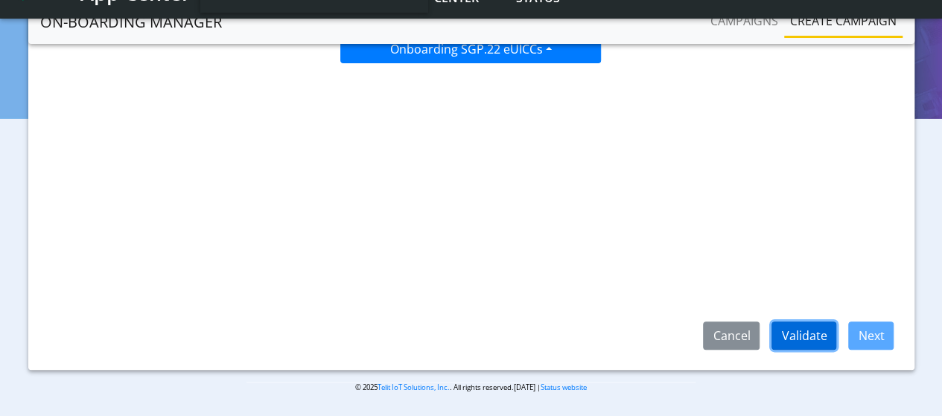
click at [796, 345] on button "Validate" at bounding box center [804, 336] width 65 height 28
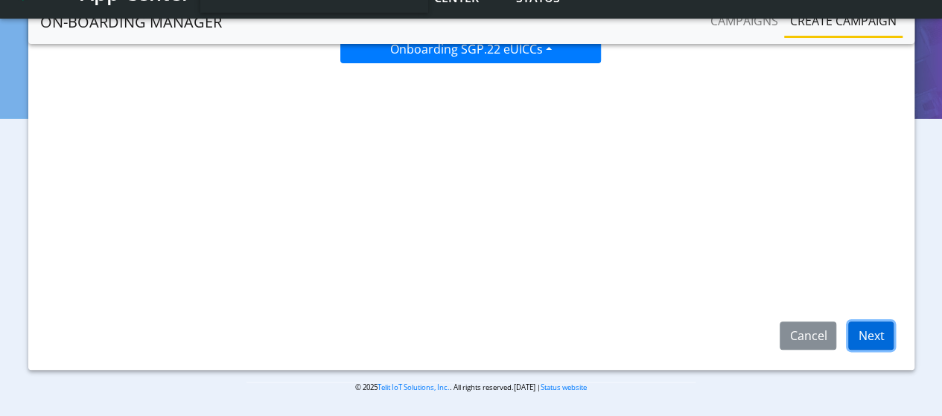
click at [861, 332] on button "Next" at bounding box center [871, 336] width 45 height 28
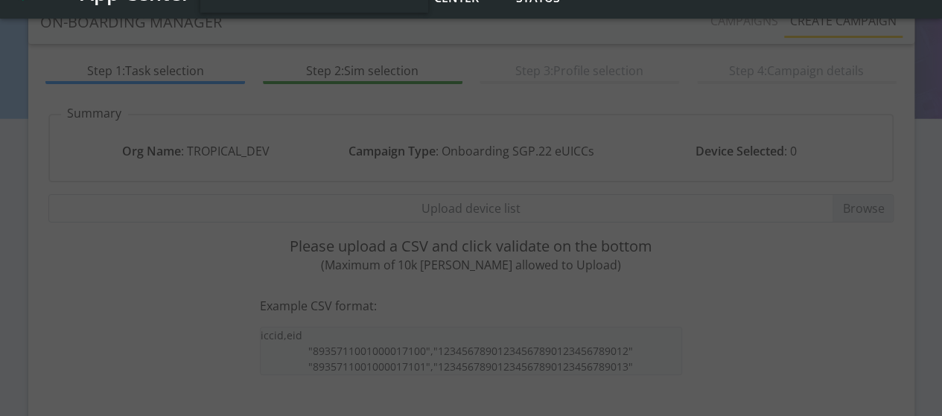
scroll to position [13, 0]
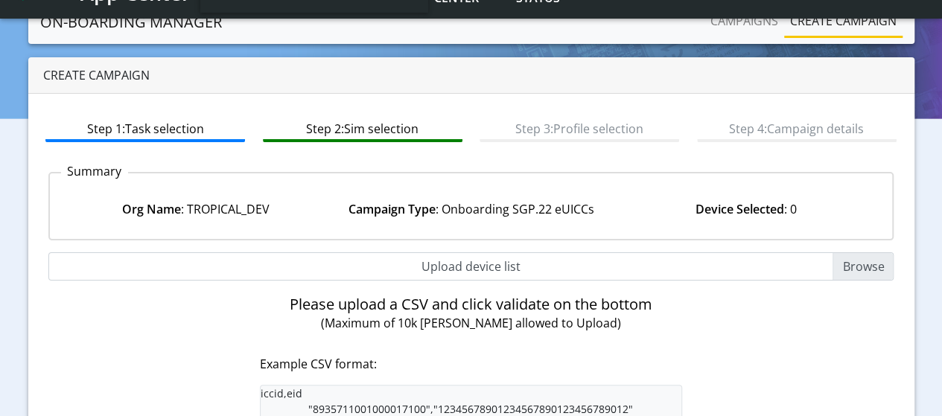
click at [846, 261] on input "Upload device list" at bounding box center [471, 267] width 846 height 28
type input "C:\fakepath\EUICC_assign.csv"
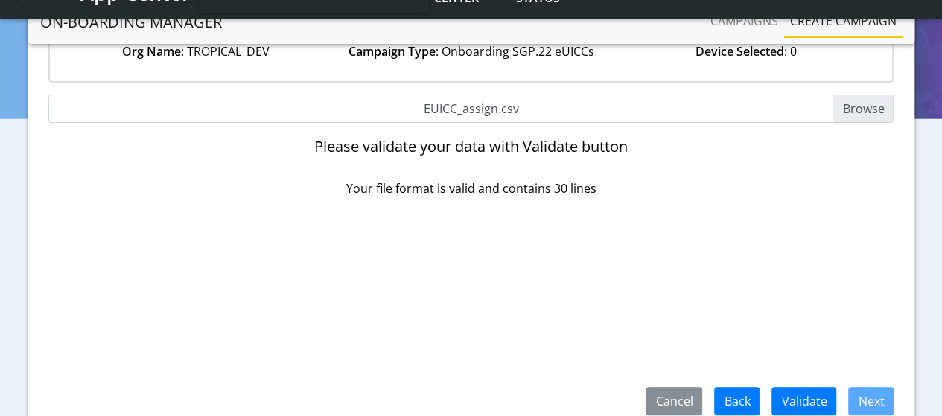
scroll to position [237, 0]
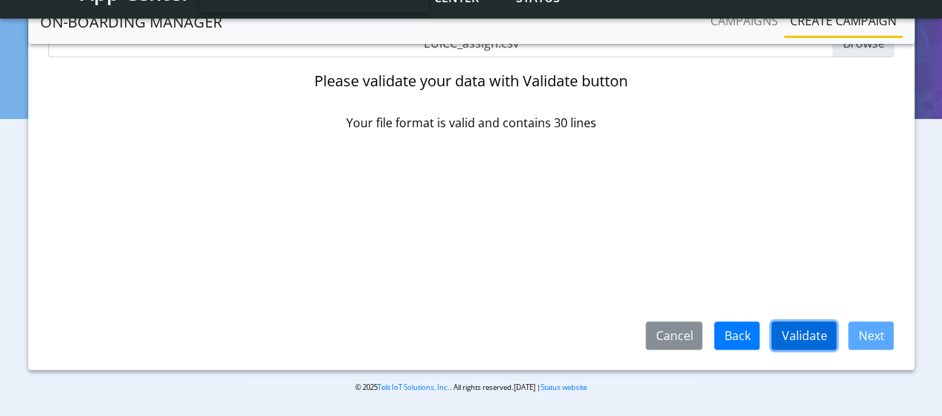
click at [812, 332] on button "Validate" at bounding box center [804, 336] width 65 height 28
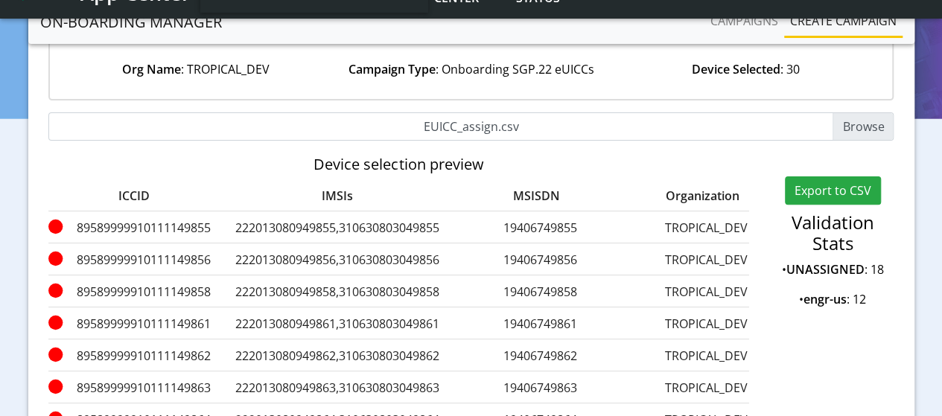
scroll to position [302, 0]
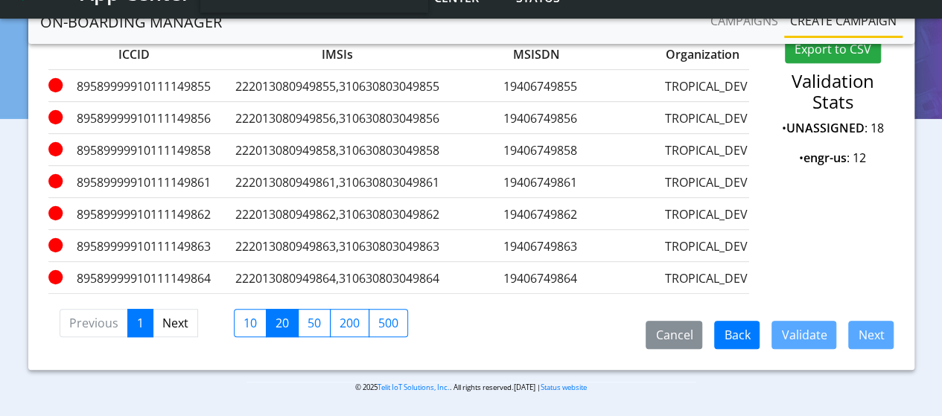
click at [273, 332] on label "20" at bounding box center [282, 323] width 33 height 28
click at [276, 324] on input "20" at bounding box center [281, 319] width 10 height 10
checkbox input "true"
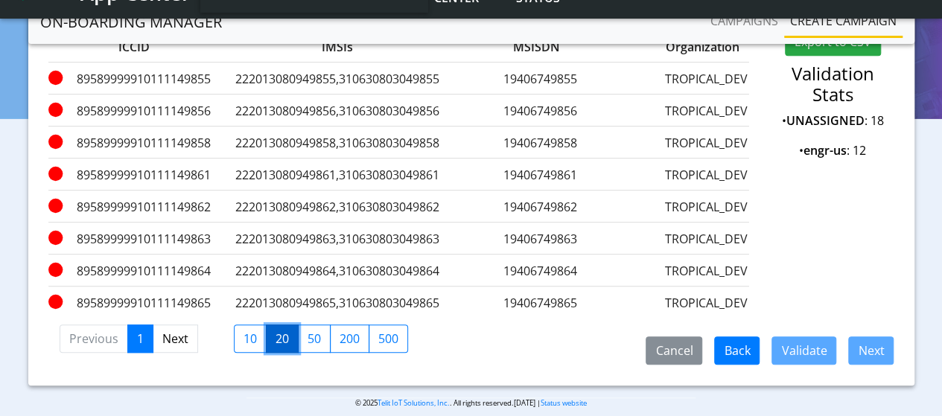
scroll to position [153, 0]
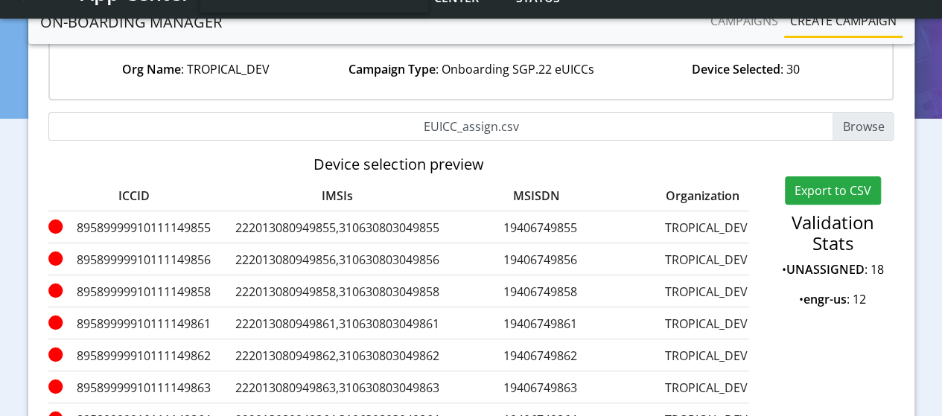
click at [870, 128] on input "EUICC_assign.csv" at bounding box center [471, 126] width 846 height 28
type input "C:\fakepath\EUICC_assign.csv"
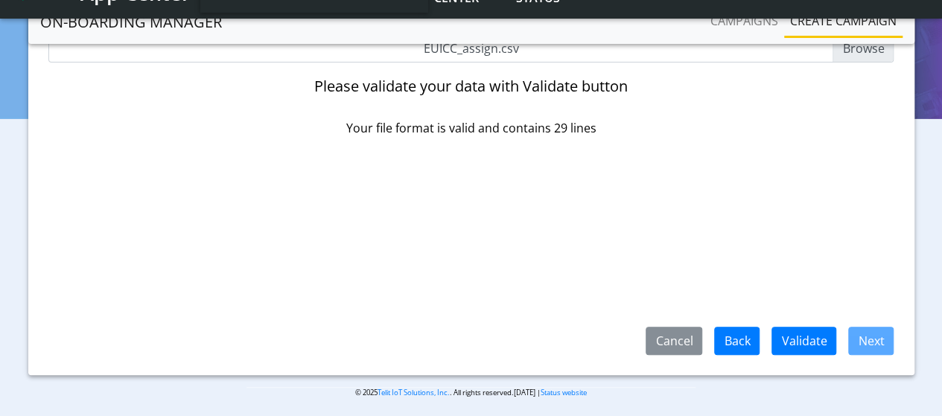
scroll to position [237, 0]
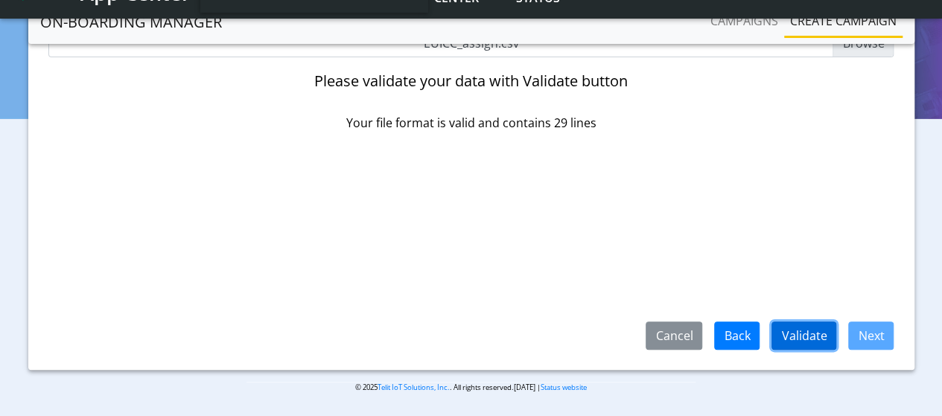
click at [792, 337] on button "Validate" at bounding box center [804, 336] width 65 height 28
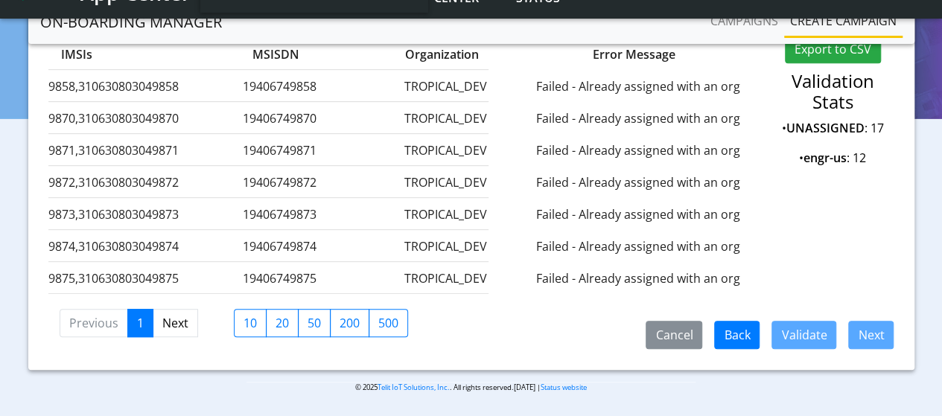
scroll to position [0, 0]
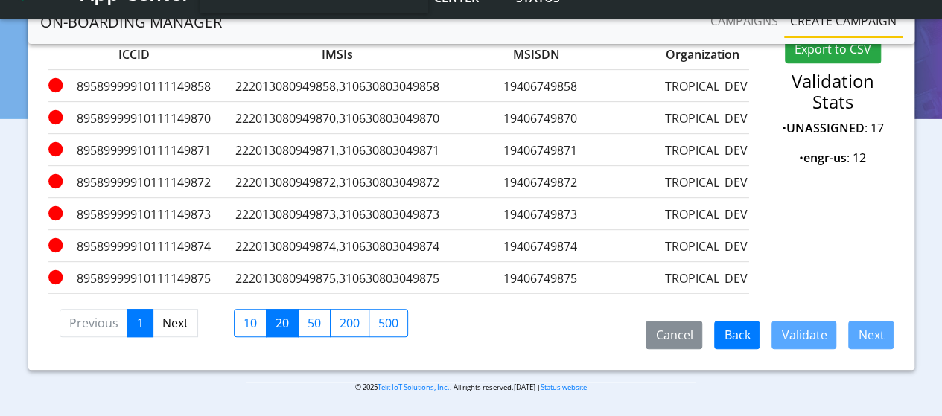
click at [276, 323] on label "20" at bounding box center [282, 323] width 33 height 28
click at [276, 323] on input "20" at bounding box center [281, 319] width 10 height 10
checkbox input "true"
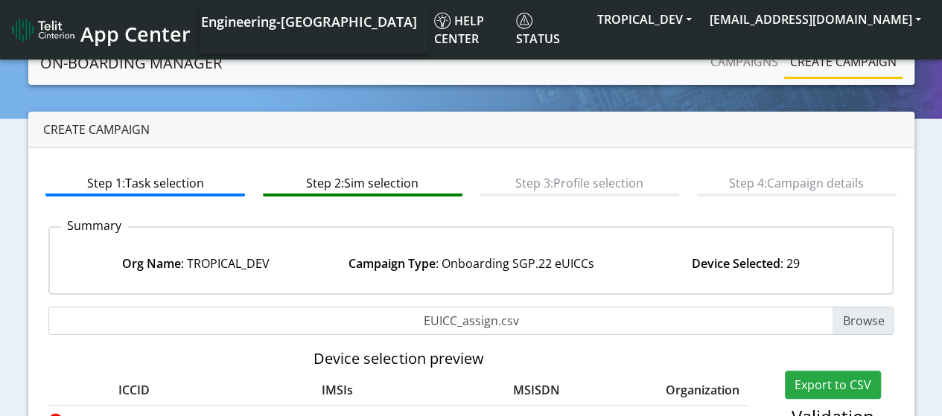
click at [866, 317] on input "EUICC_assign.csv" at bounding box center [471, 321] width 846 height 28
type input "C:\fakepath\EUICC_assign.csv"
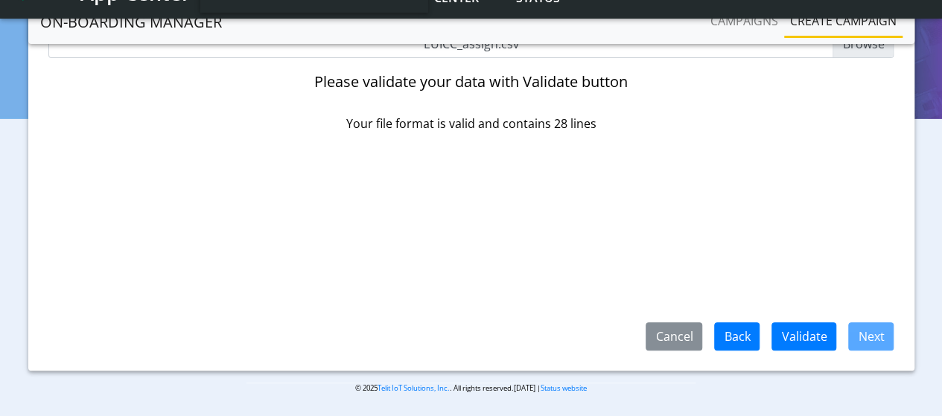
scroll to position [237, 0]
click at [800, 333] on button "Validate" at bounding box center [804, 336] width 65 height 28
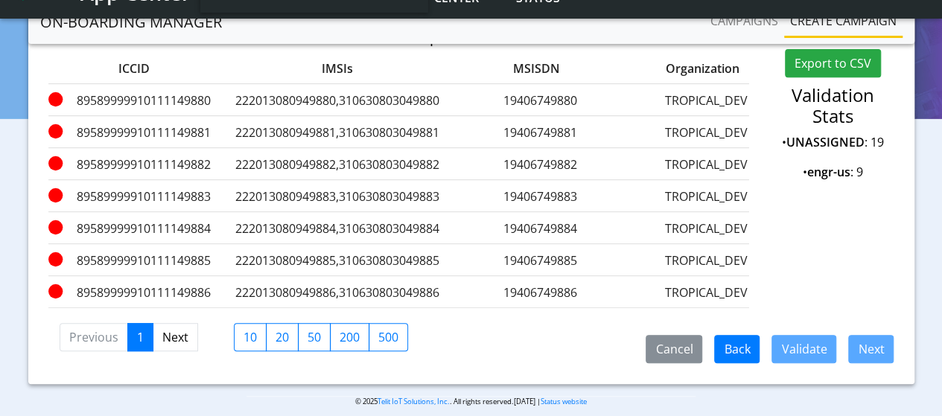
scroll to position [302, 0]
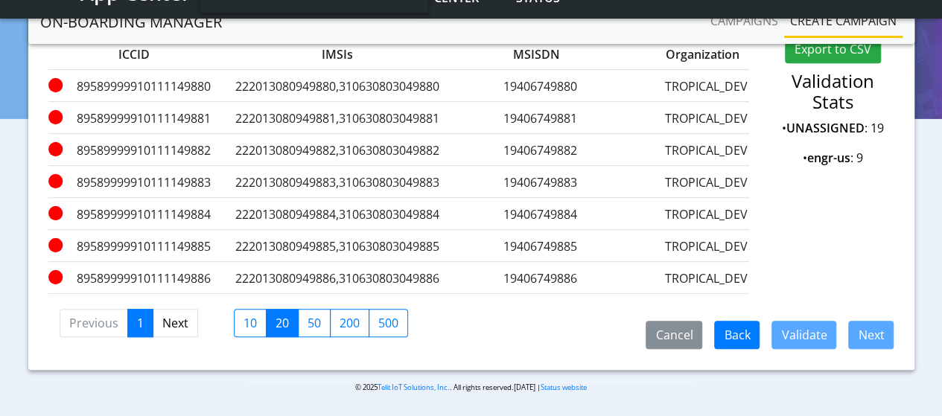
click at [280, 329] on label "20" at bounding box center [282, 323] width 33 height 28
click at [280, 324] on input "20" at bounding box center [281, 319] width 10 height 10
checkbox input "true"
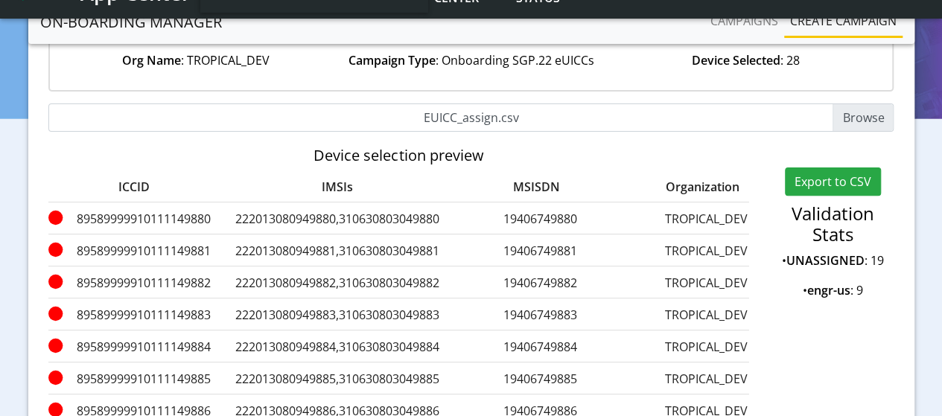
scroll to position [4, 0]
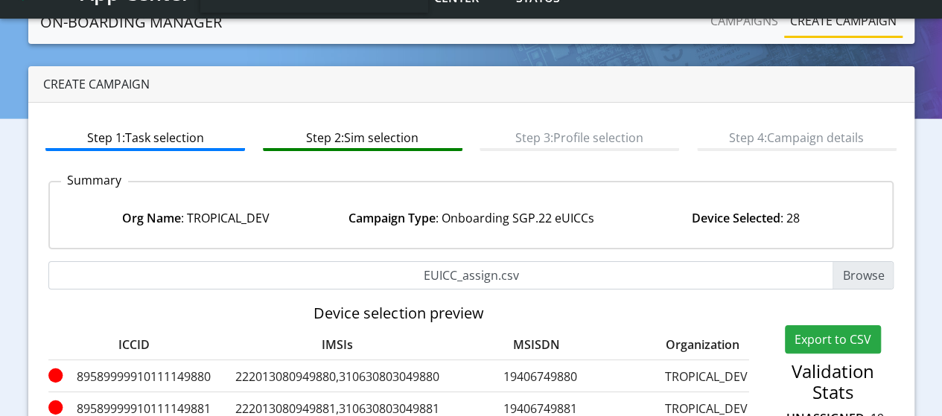
click at [857, 266] on input "EUICC_assign.csv" at bounding box center [471, 275] width 846 height 28
type input "C:\fakepath\EUICC_assign.csv"
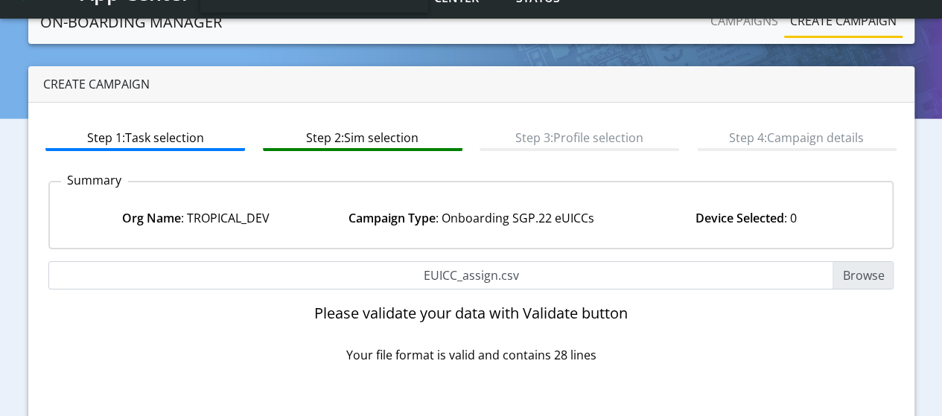
scroll to position [237, 0]
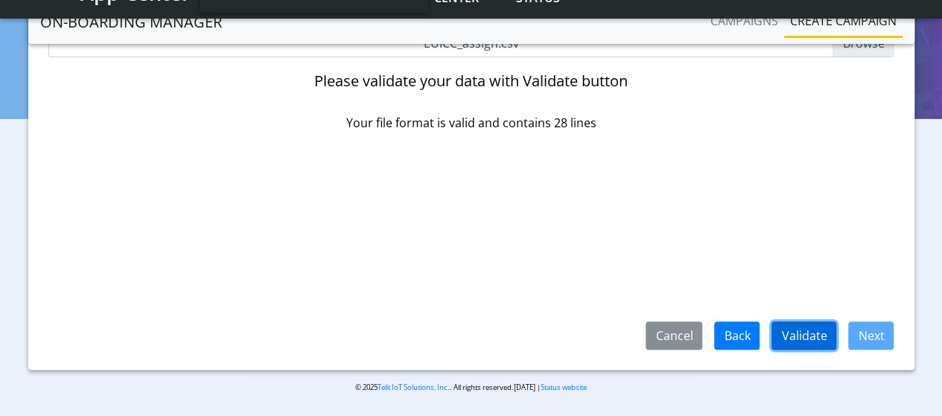
click at [790, 334] on button "Validate" at bounding box center [804, 336] width 65 height 28
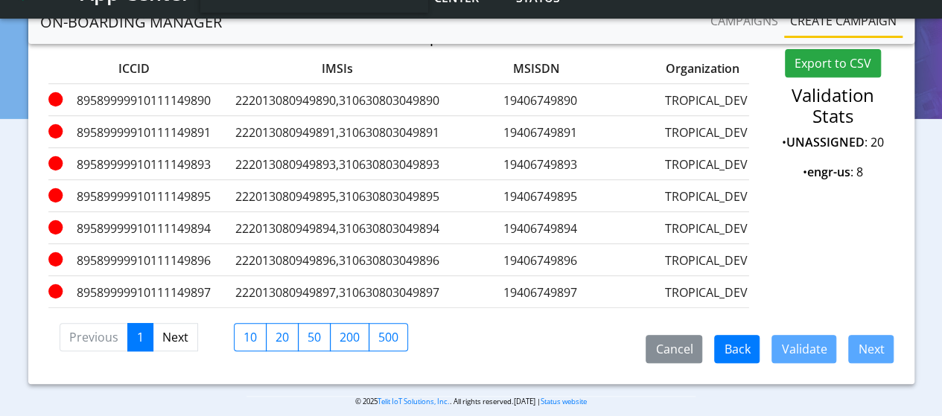
scroll to position [302, 0]
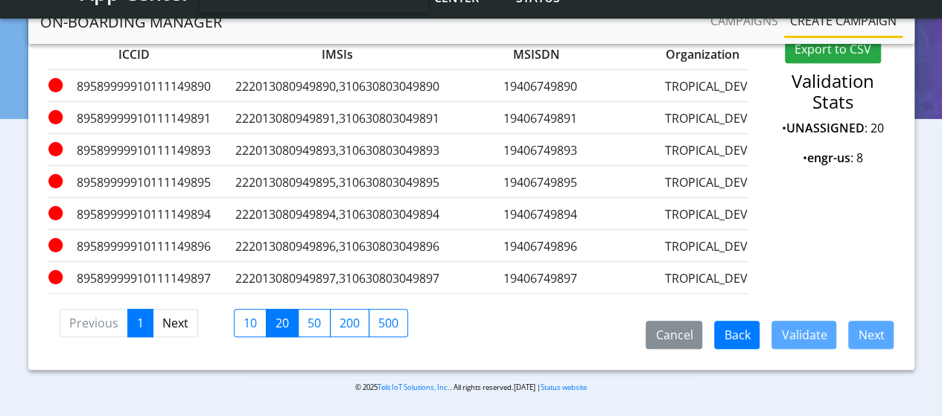
click at [276, 324] on label "20" at bounding box center [282, 323] width 33 height 28
click at [276, 324] on input "20" at bounding box center [281, 319] width 10 height 10
checkbox input "true"
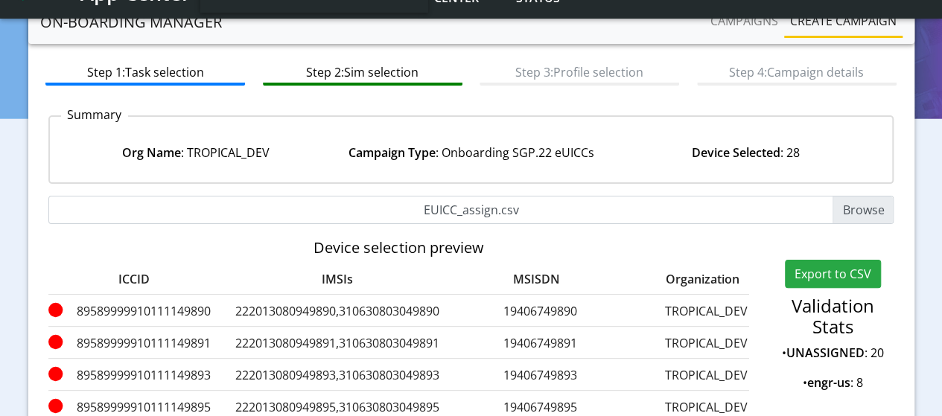
scroll to position [4, 0]
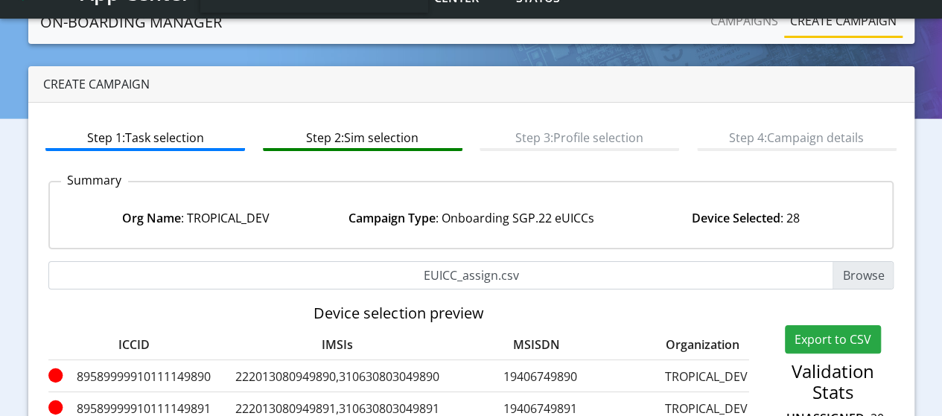
click at [858, 273] on input "EUICC_assign.csv" at bounding box center [471, 275] width 846 height 28
type input "C:\fakepath\EUICC_assign.csv"
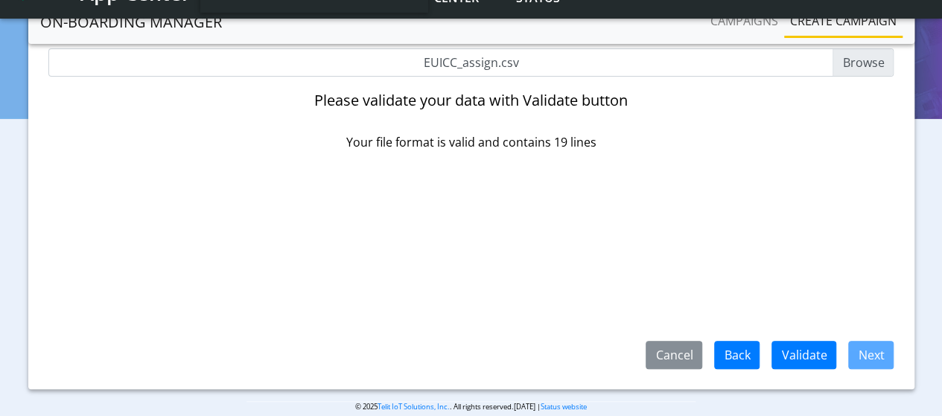
scroll to position [237, 0]
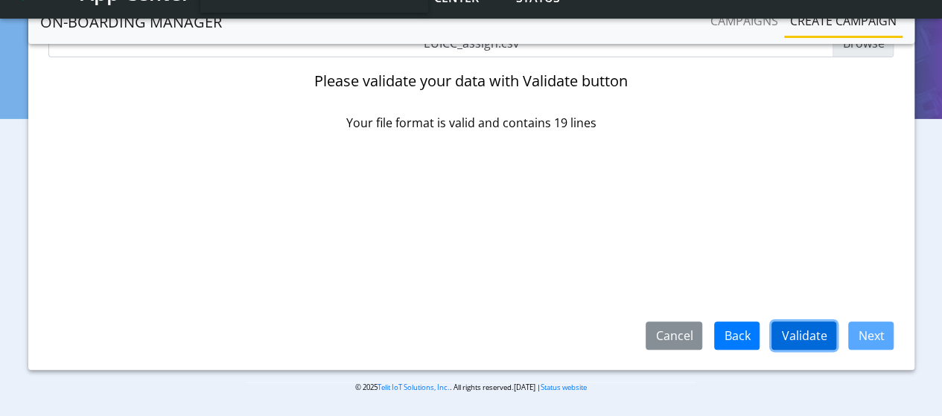
click at [828, 334] on button "Validate" at bounding box center [804, 336] width 65 height 28
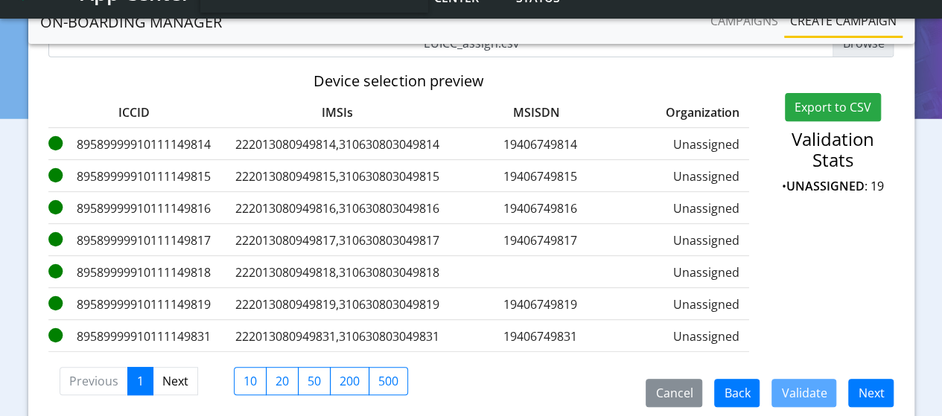
scroll to position [302, 0]
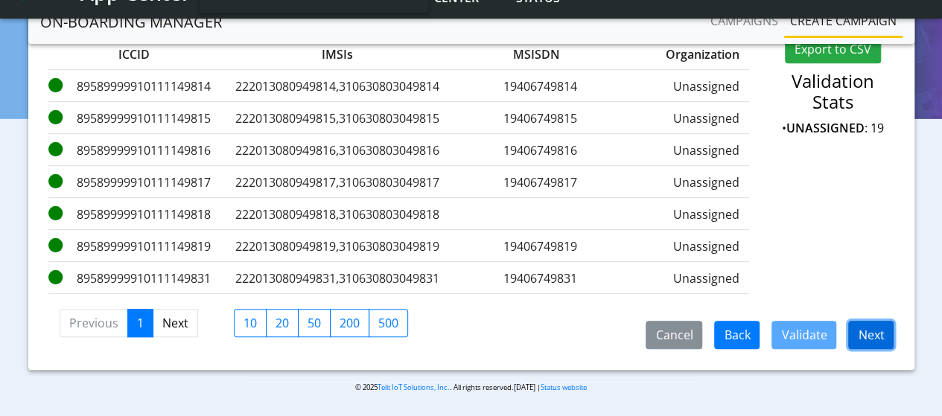
click at [884, 339] on button "Next" at bounding box center [871, 335] width 45 height 28
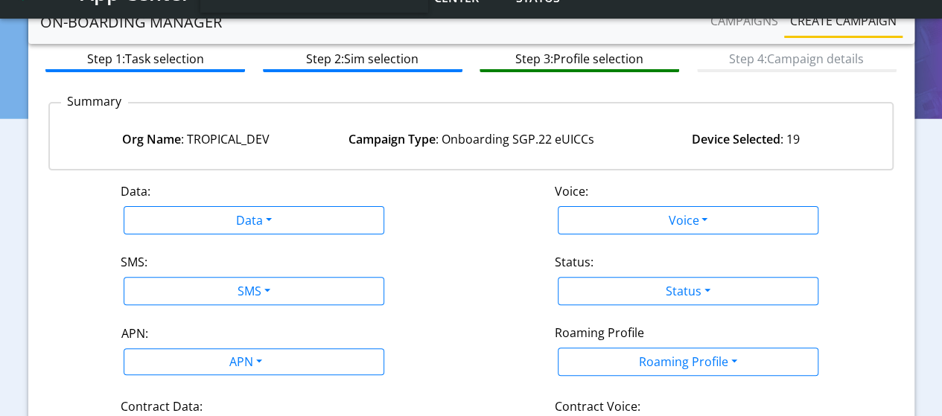
scroll to position [74, 0]
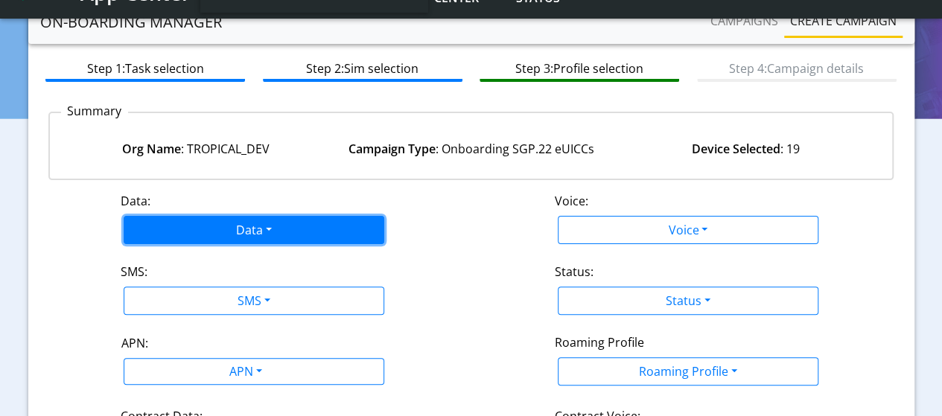
click at [249, 226] on button "Data" at bounding box center [254, 230] width 261 height 28
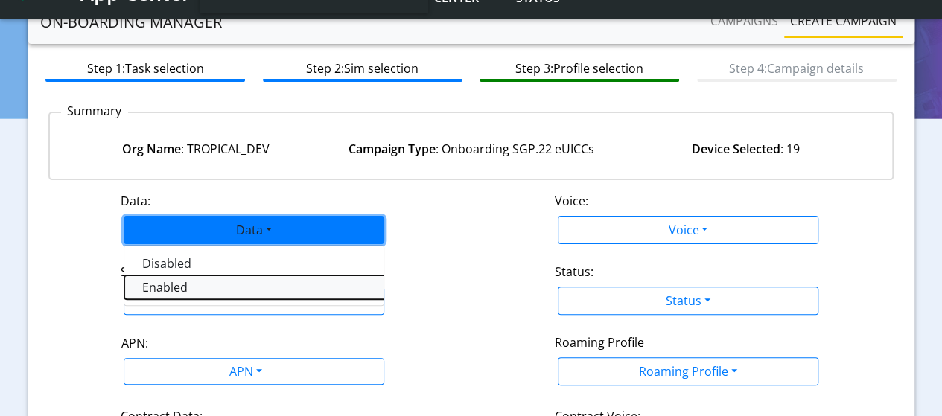
click at [170, 284] on button "Enabled" at bounding box center [310, 288] width 372 height 24
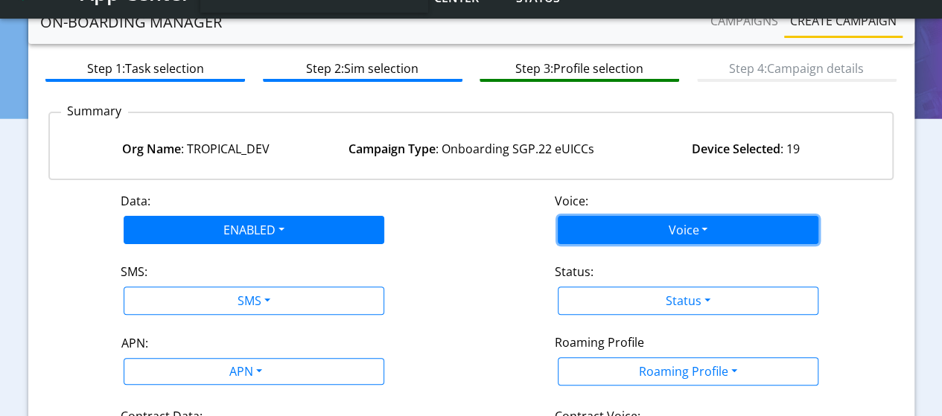
click at [620, 235] on button "Voice" at bounding box center [688, 230] width 261 height 28
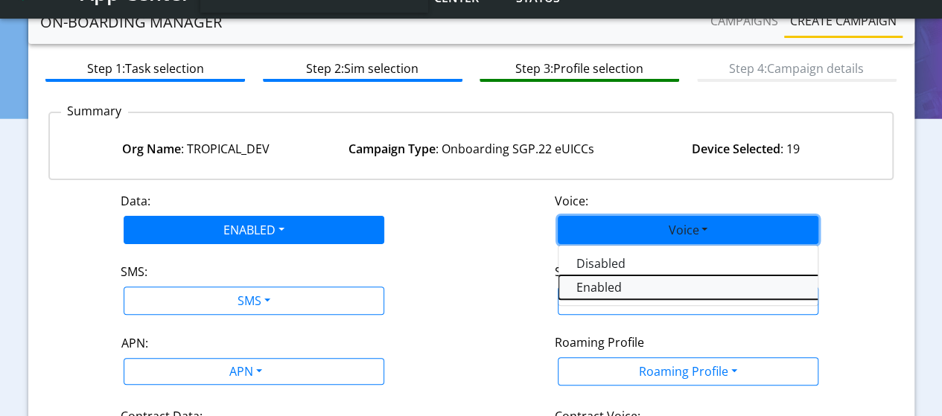
click at [594, 285] on button "Enabled" at bounding box center [745, 288] width 372 height 24
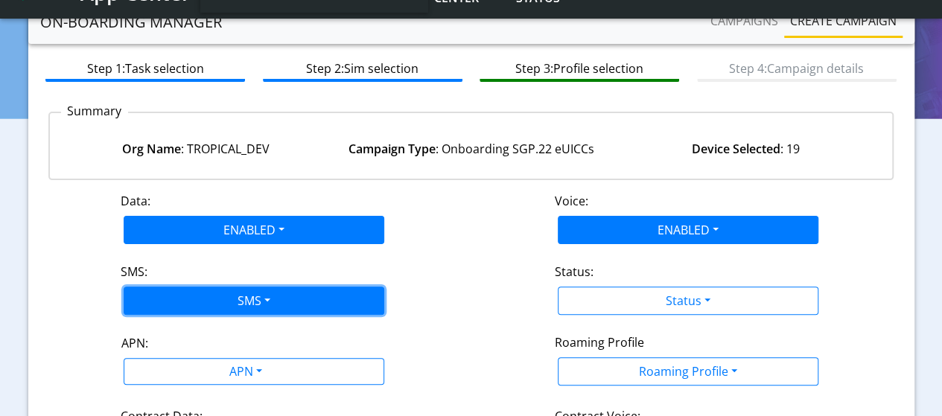
click at [307, 303] on button "SMS" at bounding box center [254, 301] width 261 height 28
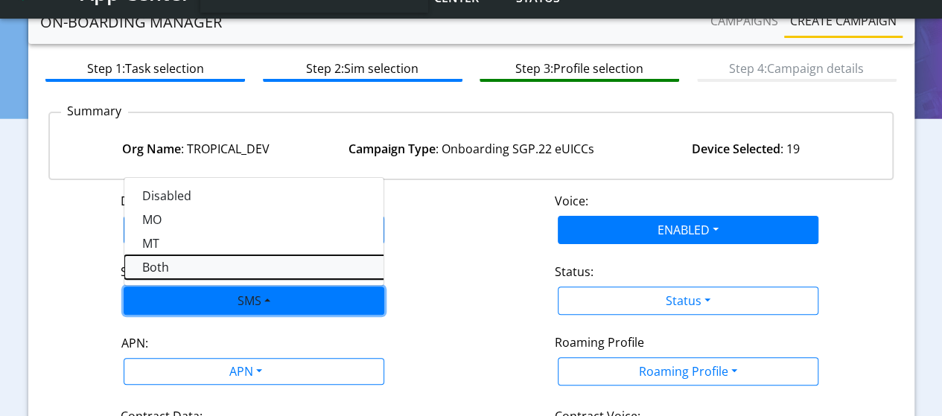
click at [153, 263] on button "Both" at bounding box center [310, 268] width 372 height 24
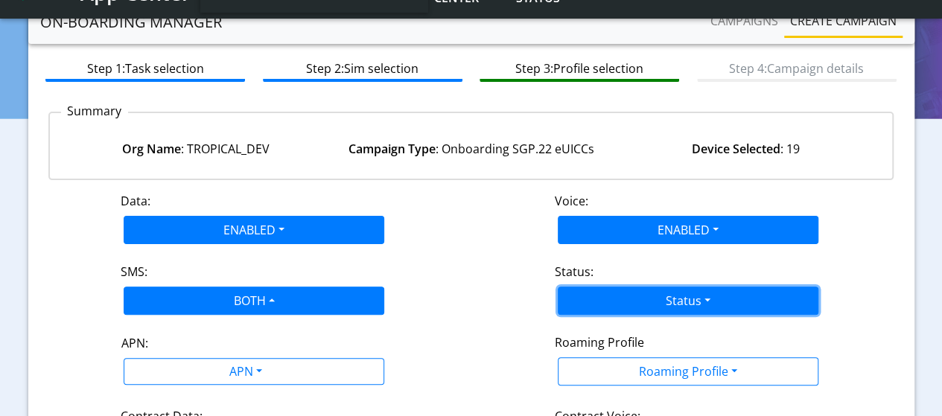
click at [603, 305] on button "Status" at bounding box center [688, 301] width 261 height 28
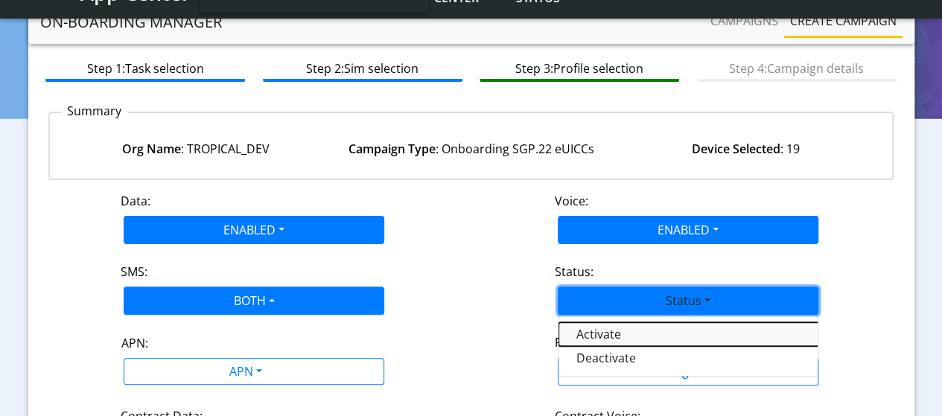
click at [585, 333] on button "Activate" at bounding box center [745, 335] width 372 height 24
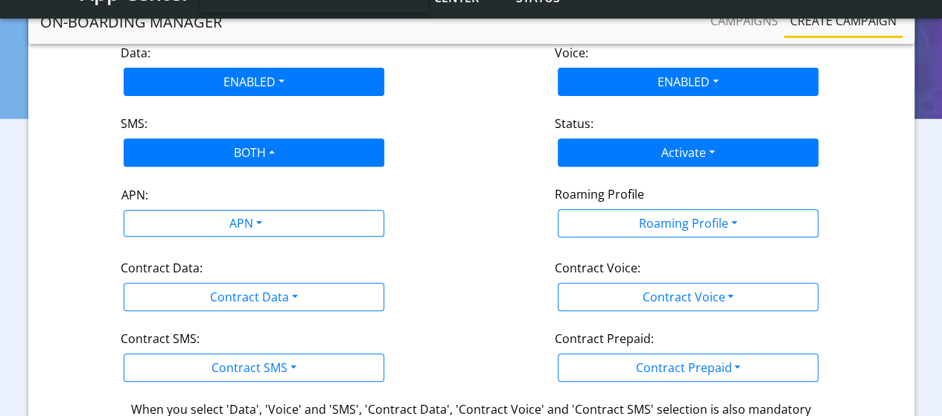
scroll to position [223, 0]
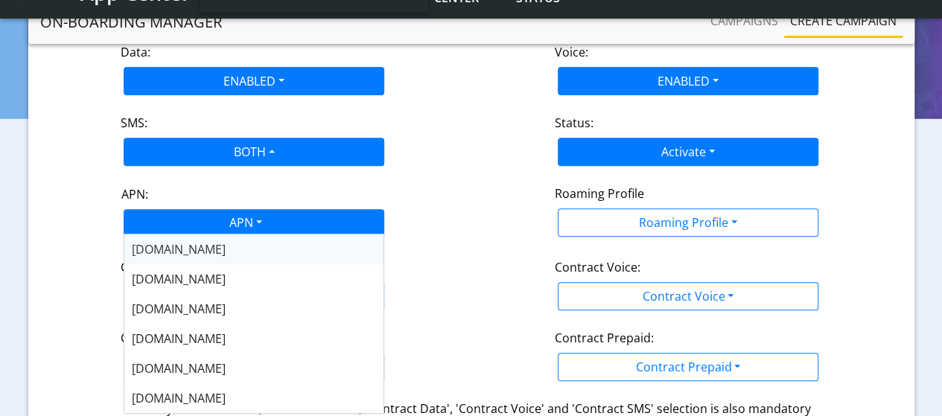
click at [258, 226] on div "APN" at bounding box center [244, 224] width 275 height 29
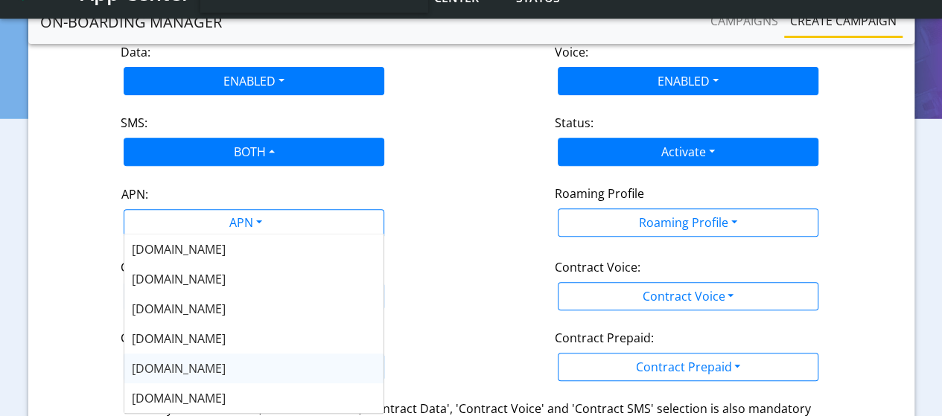
click at [179, 367] on span "[DOMAIN_NAME]" at bounding box center [179, 369] width 94 height 16
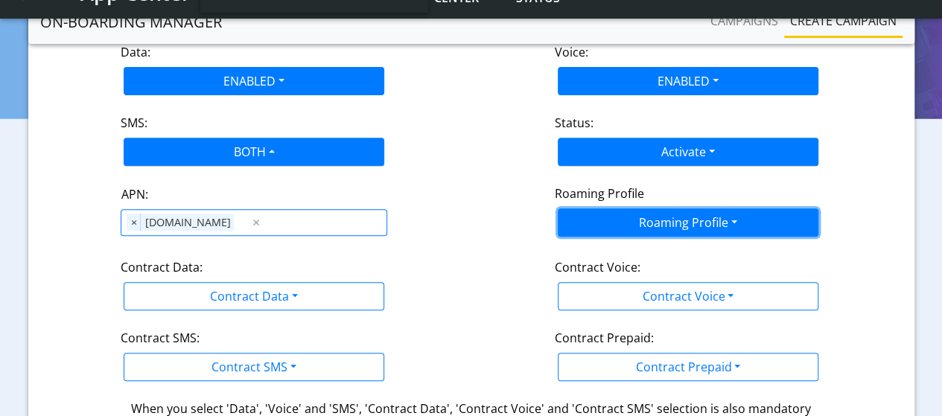
click at [720, 223] on button "Roaming Profile" at bounding box center [688, 223] width 261 height 28
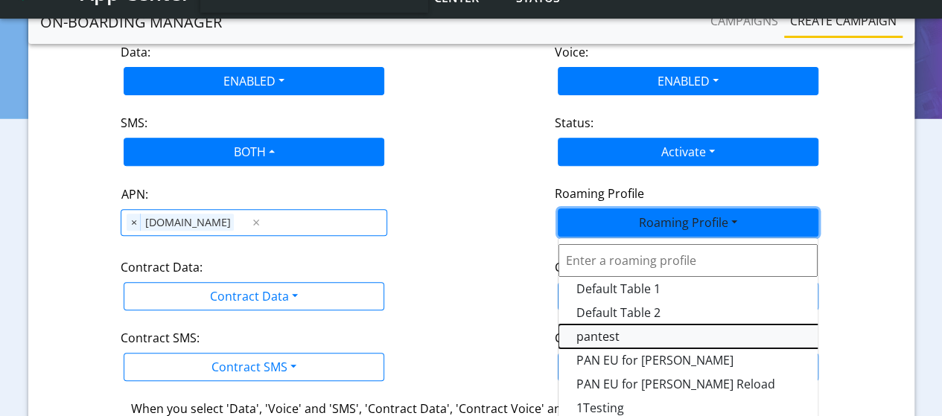
click at [601, 332] on Profile-dropdown "pantest" at bounding box center [745, 337] width 372 height 24
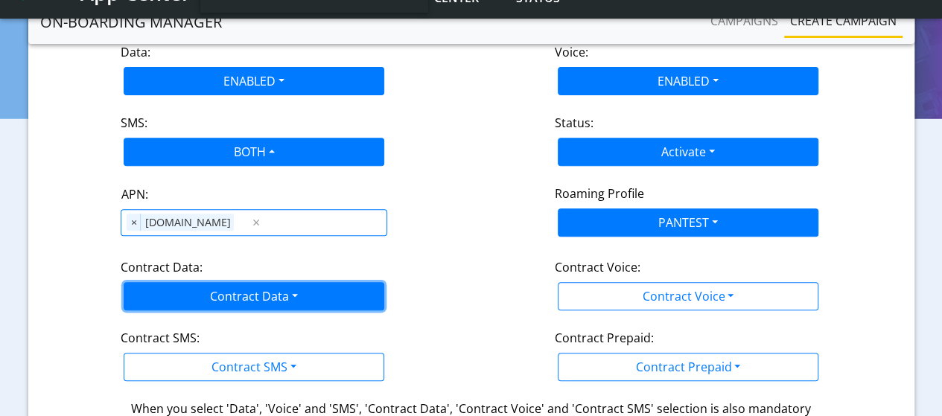
click at [301, 297] on button "Contract Data" at bounding box center [254, 296] width 261 height 28
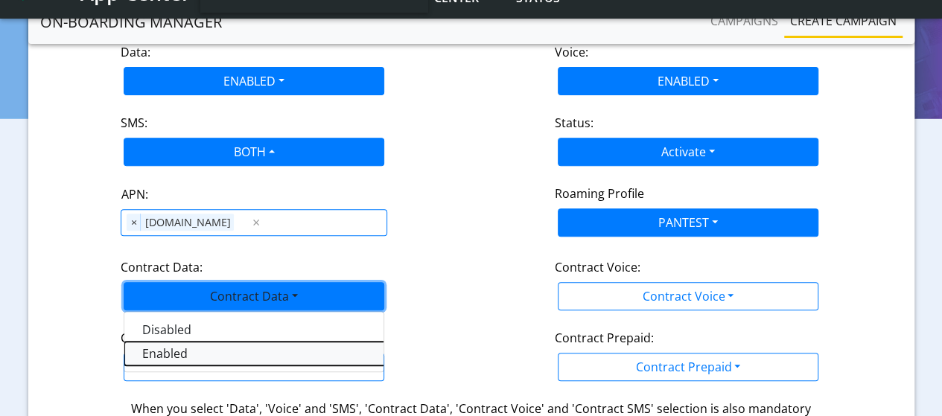
click at [194, 352] on Dataenabled-dropdown "Enabled" at bounding box center [310, 354] width 372 height 24
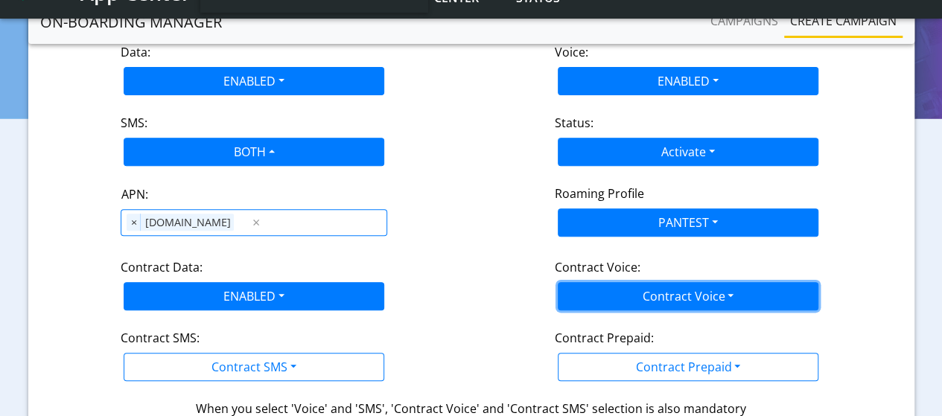
click at [640, 291] on button "Contract Voice" at bounding box center [688, 296] width 261 height 28
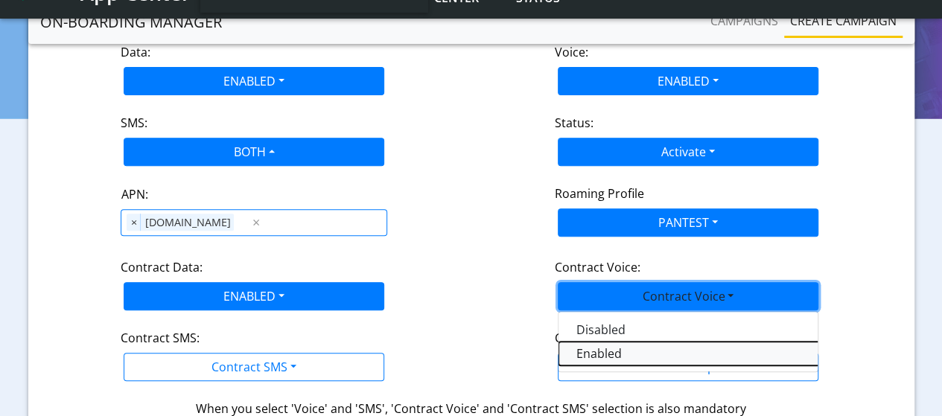
click at [615, 352] on Voiceenabled-dropdown "Enabled" at bounding box center [745, 354] width 372 height 24
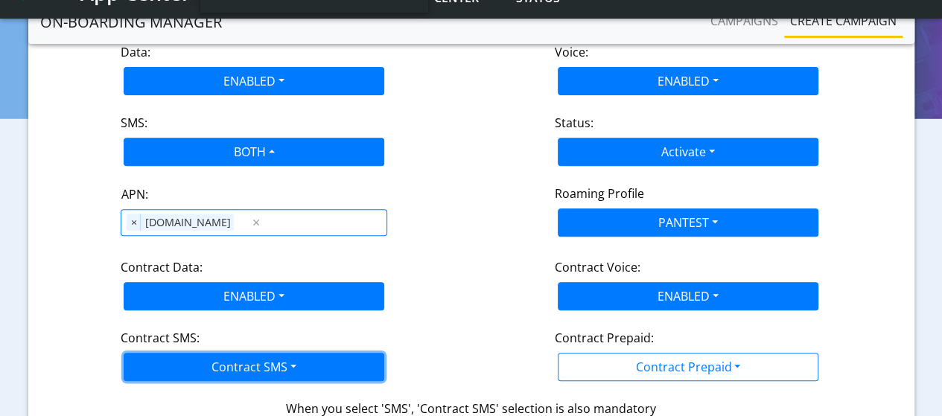
click at [325, 358] on button "Contract SMS" at bounding box center [254, 367] width 261 height 28
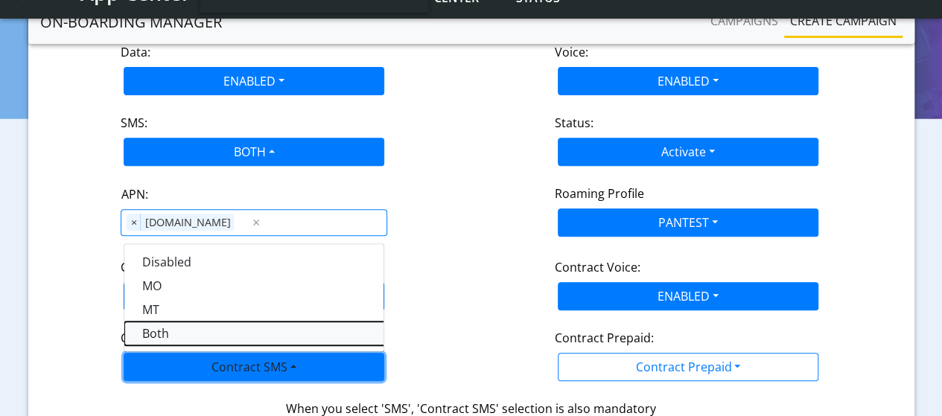
click at [156, 333] on SMSboth-dropdown "Both" at bounding box center [310, 334] width 372 height 24
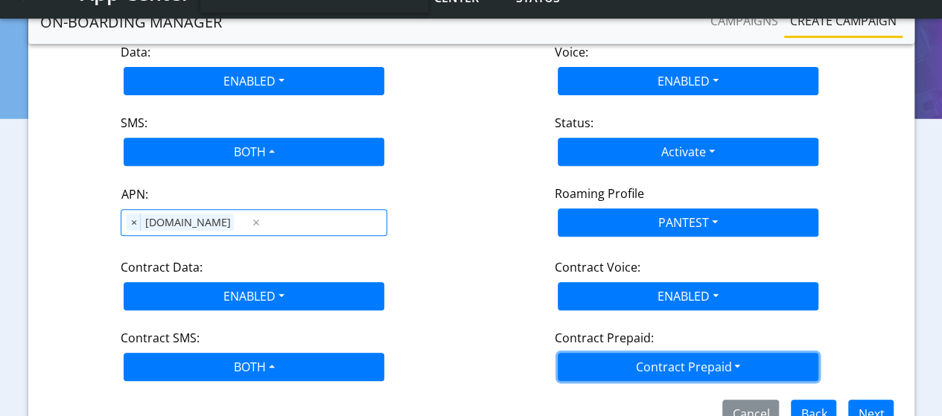
click at [616, 361] on button "Contract Prepaid" at bounding box center [688, 367] width 261 height 28
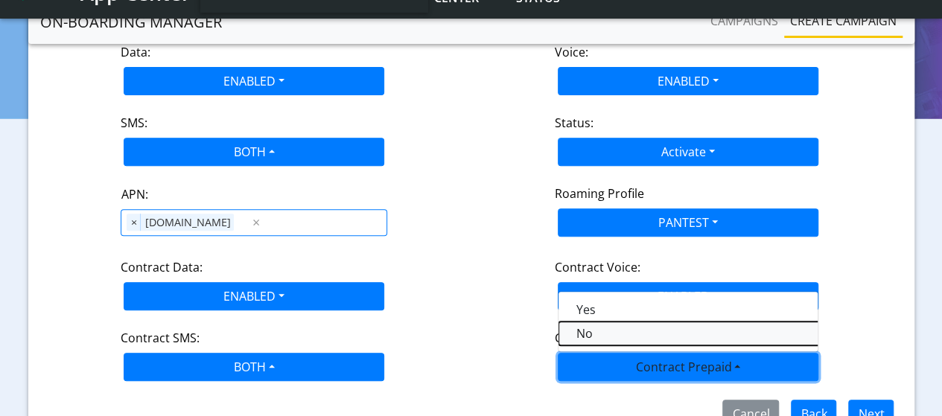
click at [584, 327] on Prepaidnotprepaid-dropdown "No" at bounding box center [745, 334] width 372 height 24
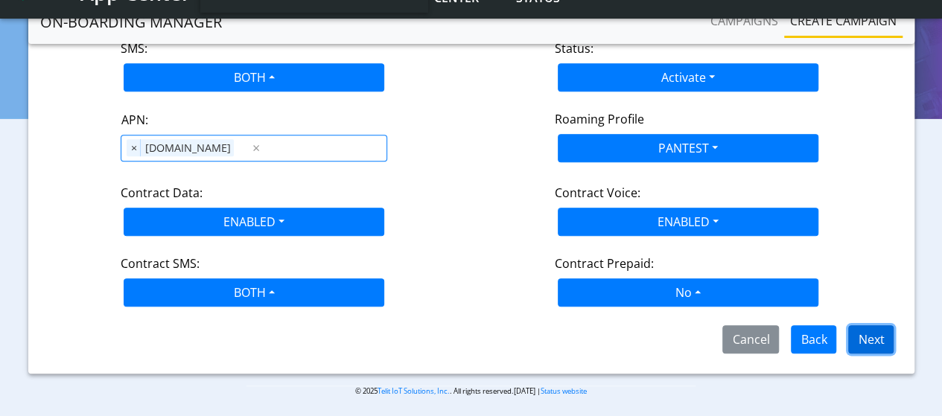
click at [879, 333] on button "Next" at bounding box center [871, 340] width 45 height 28
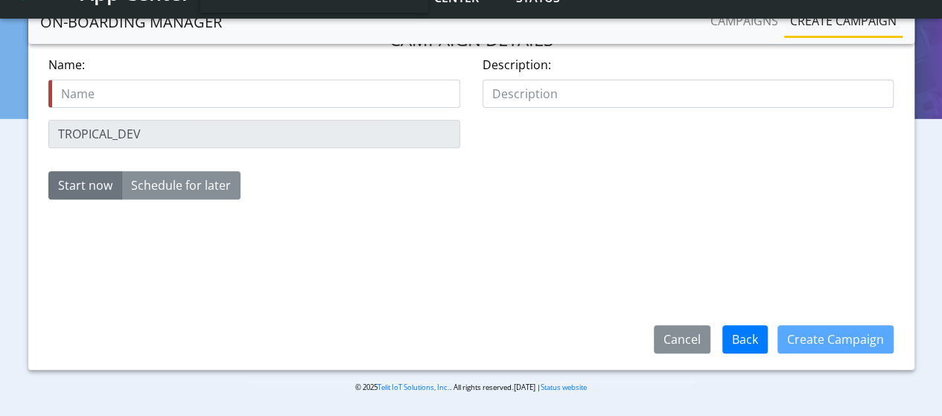
click at [148, 96] on input "text" at bounding box center [254, 94] width 412 height 28
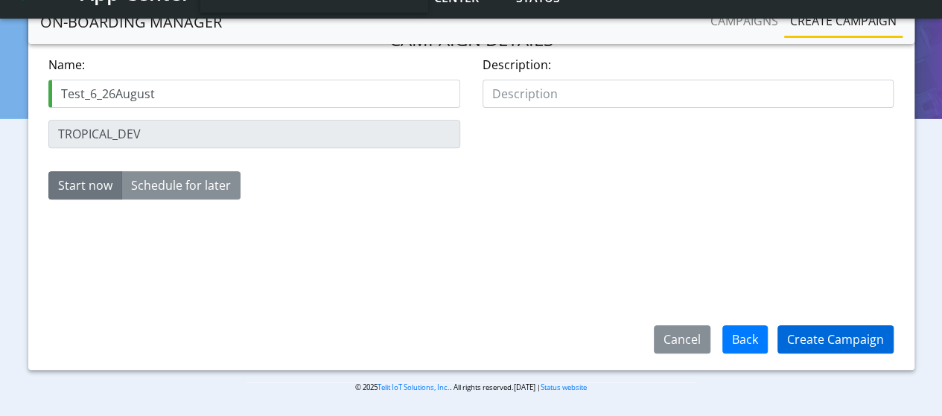
type input "Test_6_26August"
click at [808, 346] on button "Create Campaign" at bounding box center [836, 340] width 116 height 28
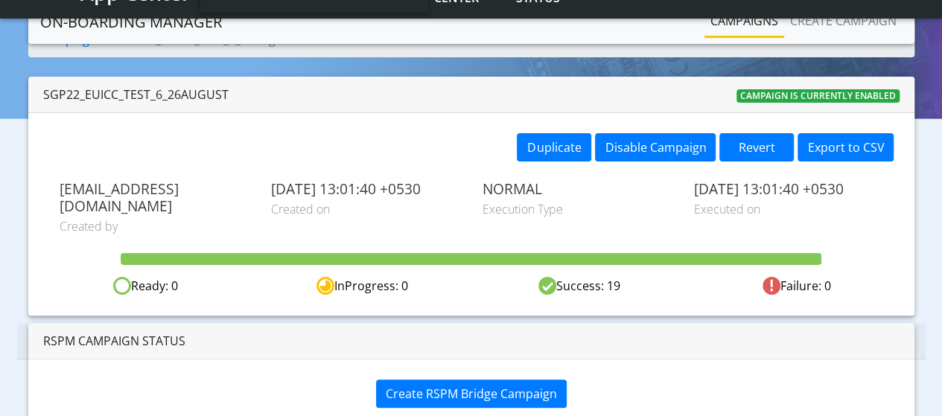
scroll to position [89, 0]
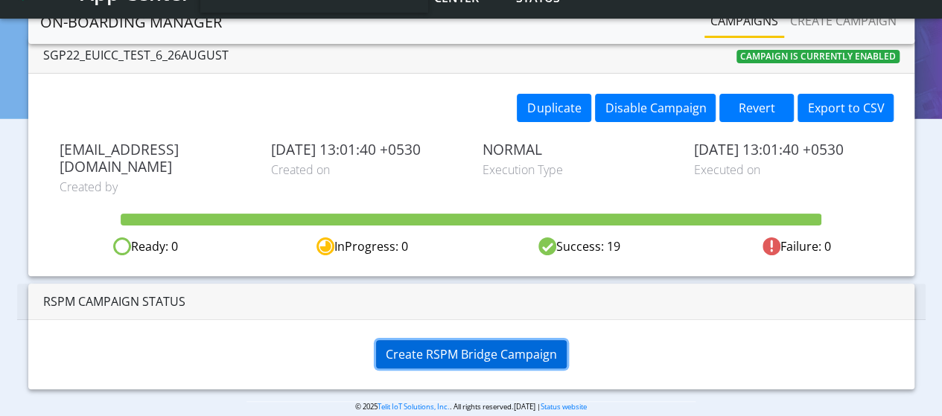
click at [516, 346] on span "Create RSPM Bridge Campaign" at bounding box center [471, 354] width 171 height 16
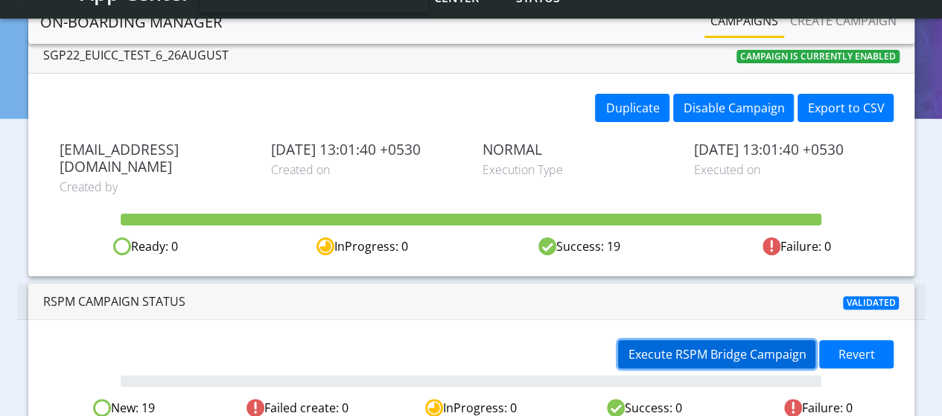
click at [715, 346] on span "Execute RSPM Bridge Campaign" at bounding box center [717, 354] width 178 height 16
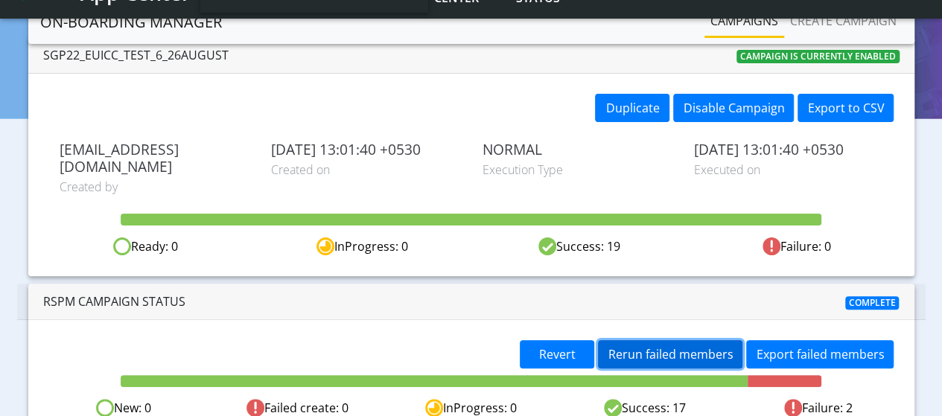
click at [644, 346] on span "Rerun failed members" at bounding box center [670, 354] width 125 height 16
click at [641, 346] on span "Rerun failed members" at bounding box center [670, 354] width 125 height 16
click at [685, 346] on span "Rerun failed members" at bounding box center [670, 354] width 125 height 16
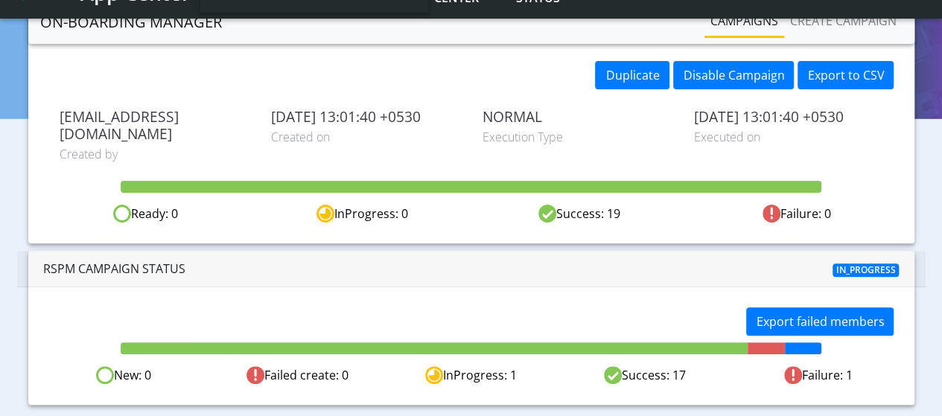
scroll to position [137, 0]
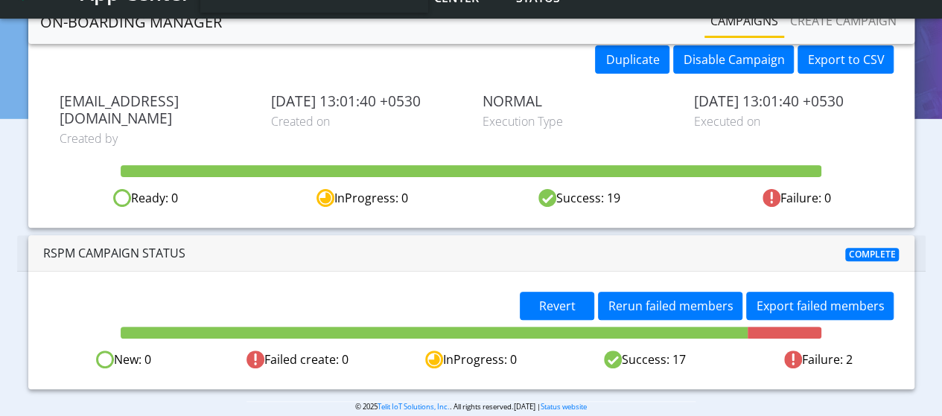
click at [701, 244] on div "Complete" at bounding box center [764, 253] width 293 height 18
drag, startPoint x: 574, startPoint y: 285, endPoint x: 620, endPoint y: 242, distance: 62.7
click at [620, 242] on div "RSPM Campaign Status Complete Revert Rerun failed members Export failed members…" at bounding box center [471, 312] width 887 height 154
click at [620, 244] on div "Complete" at bounding box center [764, 253] width 293 height 18
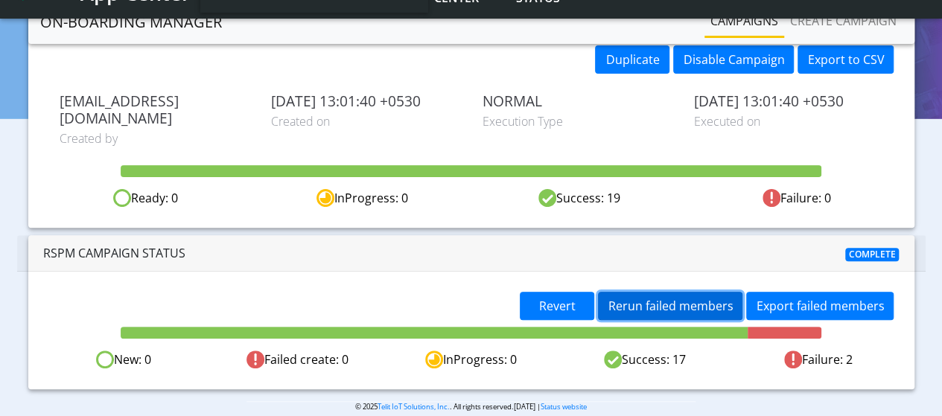
click at [654, 298] on span "Rerun failed members" at bounding box center [670, 306] width 125 height 16
click at [651, 298] on span "Rerun failed members" at bounding box center [670, 306] width 125 height 16
click at [652, 298] on span "Rerun failed members" at bounding box center [670, 306] width 125 height 16
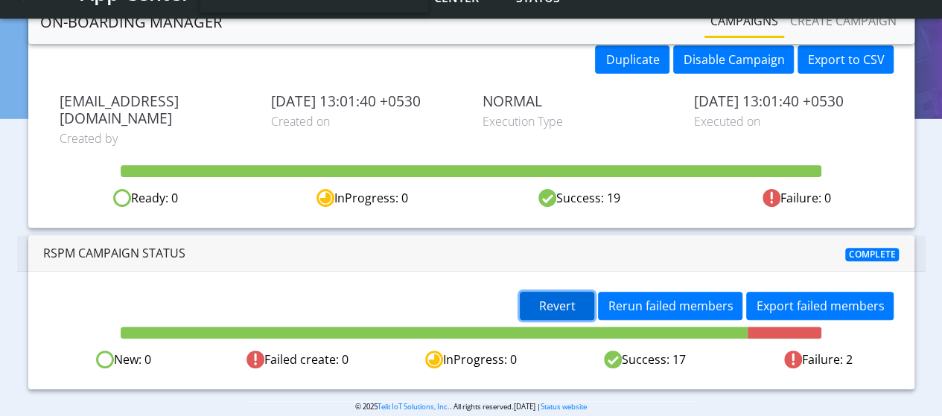
click at [557, 298] on span "Revert" at bounding box center [557, 306] width 37 height 16
